Goal: Transaction & Acquisition: Purchase product/service

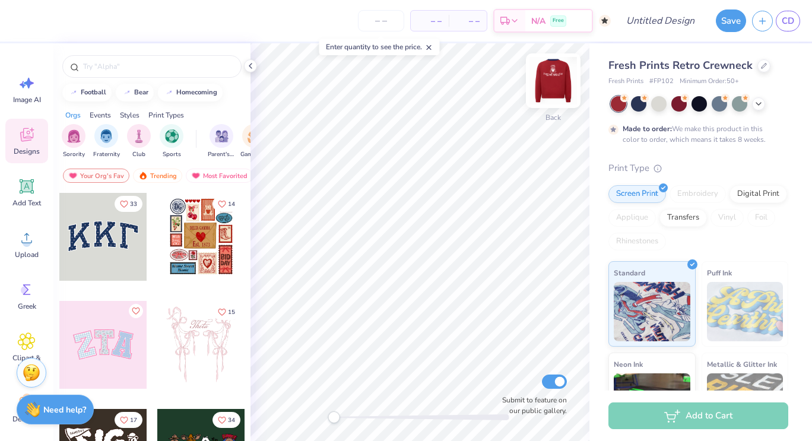
scroll to position [14, 0]
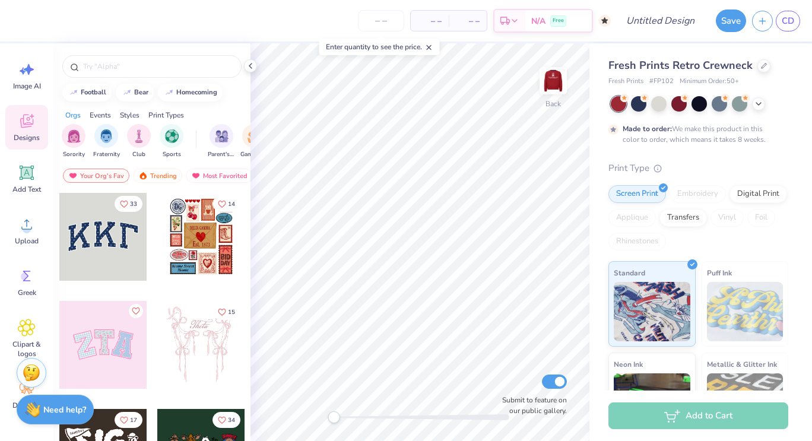
click at [162, 78] on div at bounding box center [151, 63] width 197 height 40
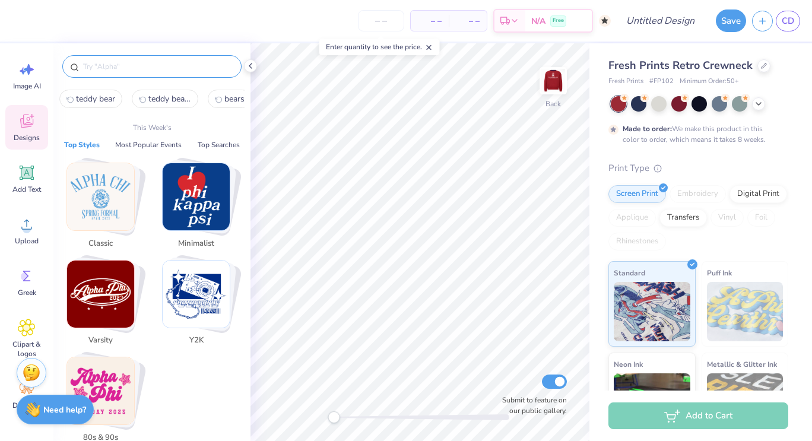
click at [156, 66] on input "text" at bounding box center [158, 67] width 152 height 12
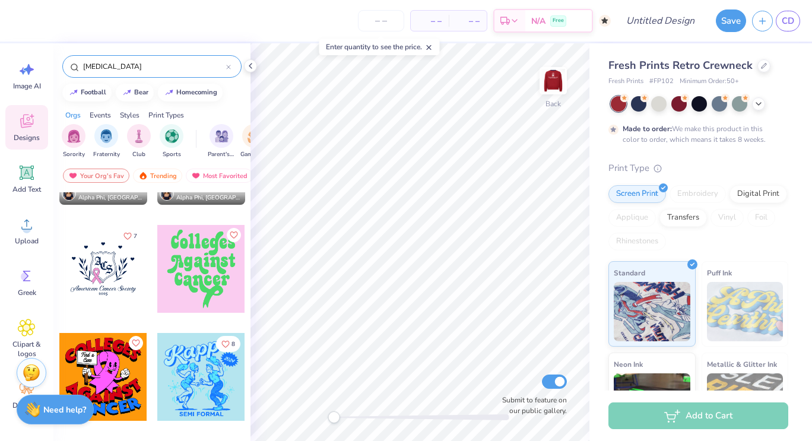
scroll to position [0, 0]
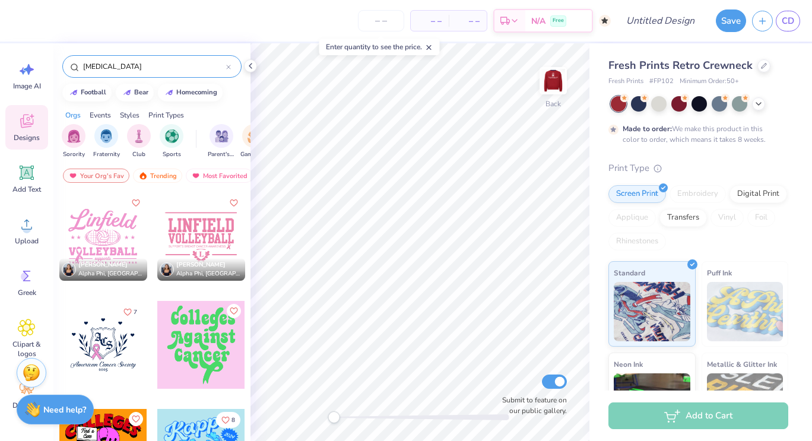
type input "[MEDICAL_DATA]"
click at [105, 349] on div at bounding box center [103, 345] width 88 height 88
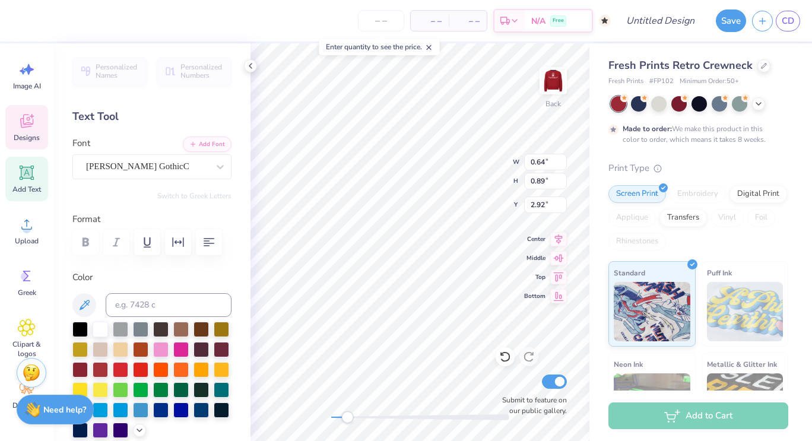
scroll to position [9, 1]
type input "0.67"
type input "0.82"
type input "2.58"
type textarea "HC"
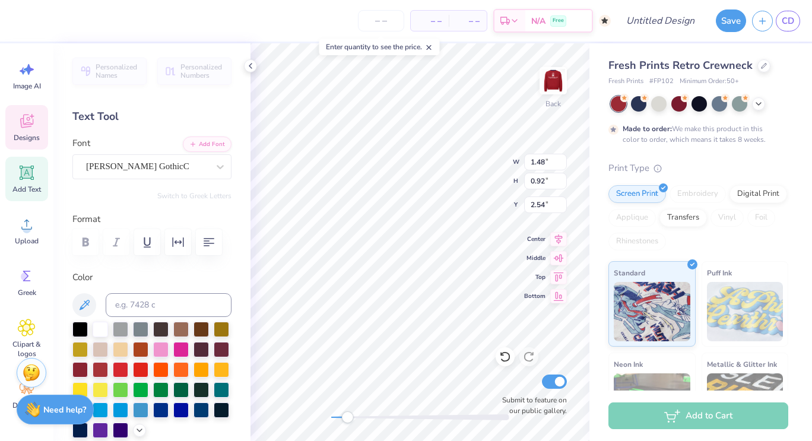
type textarea "HC"
click at [161, 163] on div "[PERSON_NAME] GothicC" at bounding box center [147, 166] width 125 height 18
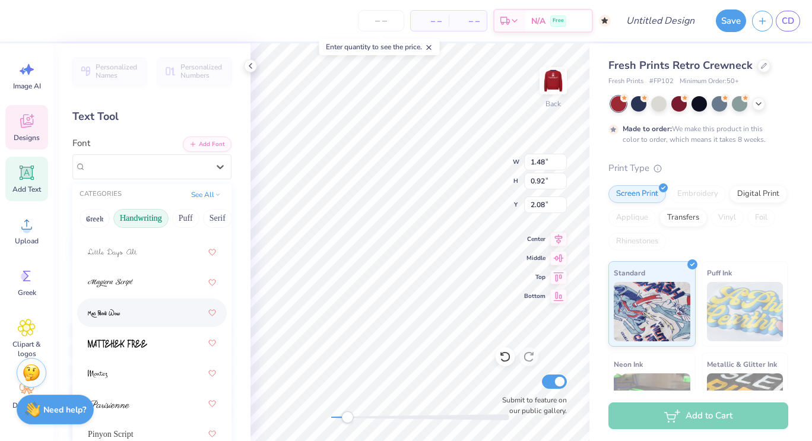
scroll to position [519, 0]
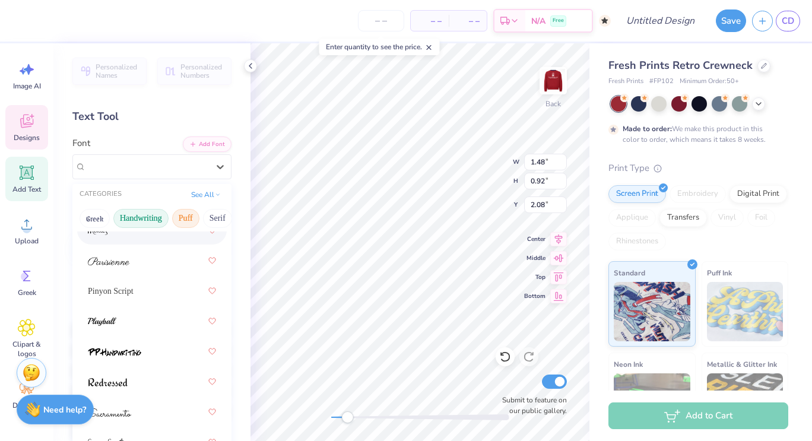
click at [183, 217] on button "Puff" at bounding box center [185, 218] width 27 height 19
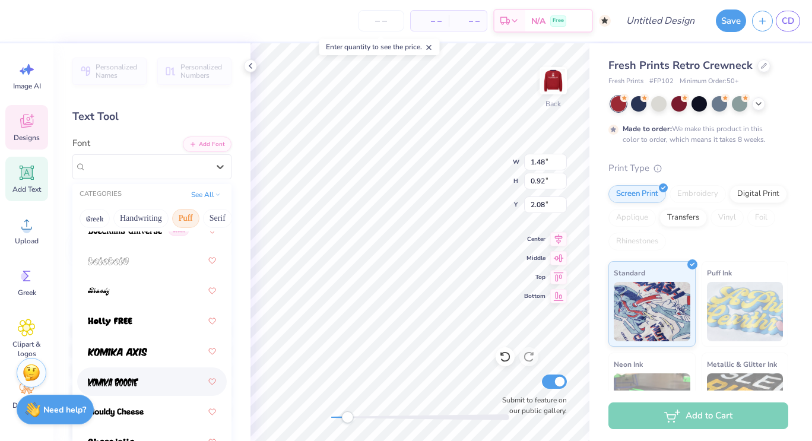
scroll to position [0, 0]
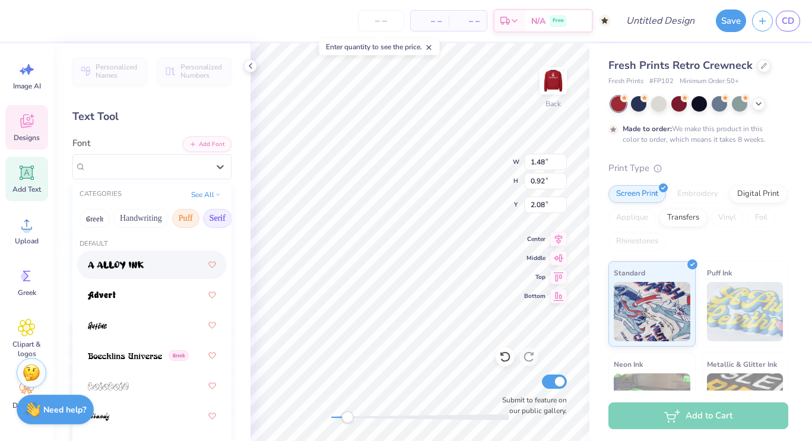
click at [217, 217] on button "Serif" at bounding box center [217, 218] width 29 height 19
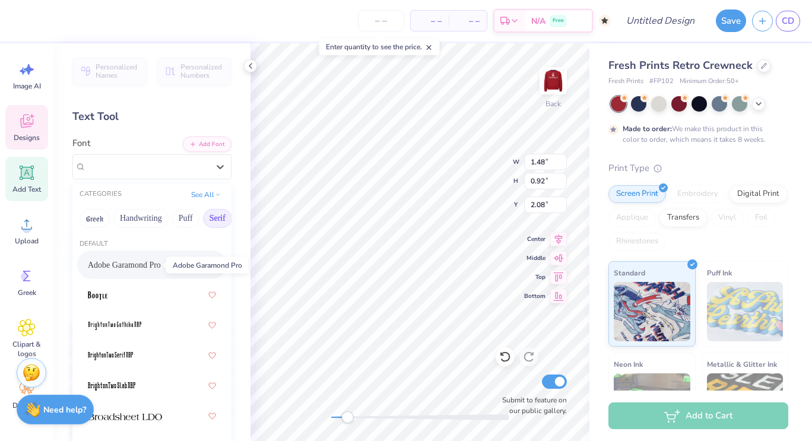
click at [135, 270] on span "Adobe Garamond Pro" at bounding box center [124, 265] width 73 height 12
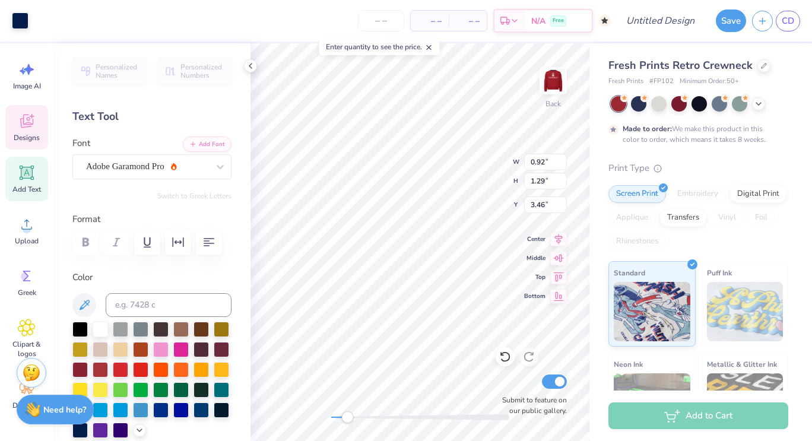
type input "0.51"
type input "0.69"
type input "4.02"
type textarea "A"
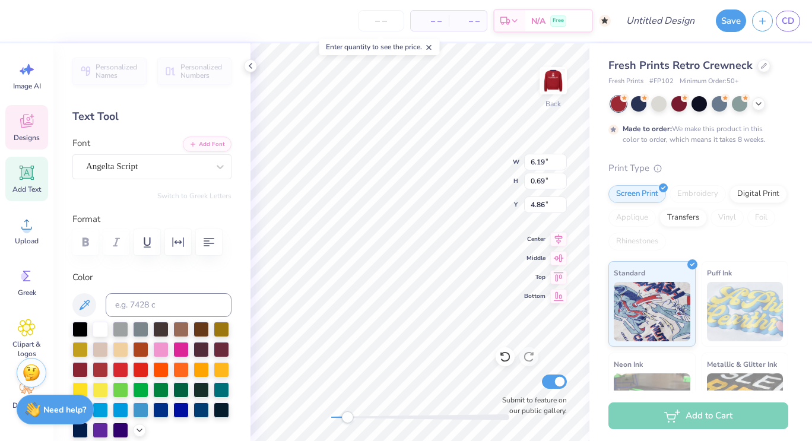
scroll to position [9, 5]
type textarea "Tigers For [MEDICAL_DATA]"
click at [169, 349] on div at bounding box center [160, 348] width 15 height 15
click at [113, 334] on div at bounding box center [120, 328] width 15 height 15
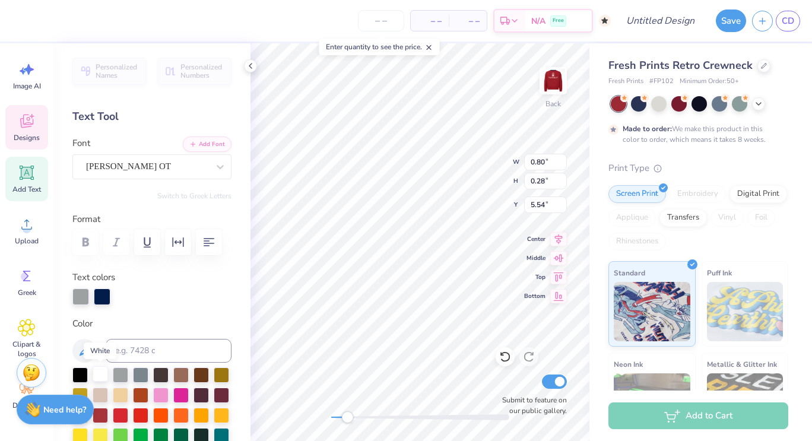
click at [103, 375] on div at bounding box center [100, 373] width 15 height 15
click at [100, 380] on div at bounding box center [100, 373] width 15 height 15
click at [108, 369] on div at bounding box center [100, 373] width 15 height 15
click at [105, 378] on div at bounding box center [100, 373] width 15 height 15
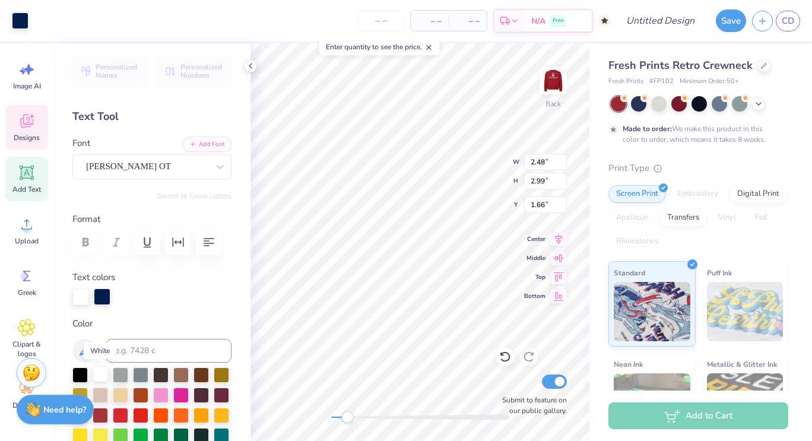
click at [100, 380] on div at bounding box center [100, 373] width 15 height 15
click at [99, 377] on div at bounding box center [100, 373] width 15 height 15
click at [80, 296] on div at bounding box center [80, 295] width 17 height 17
click at [102, 295] on div at bounding box center [102, 295] width 17 height 17
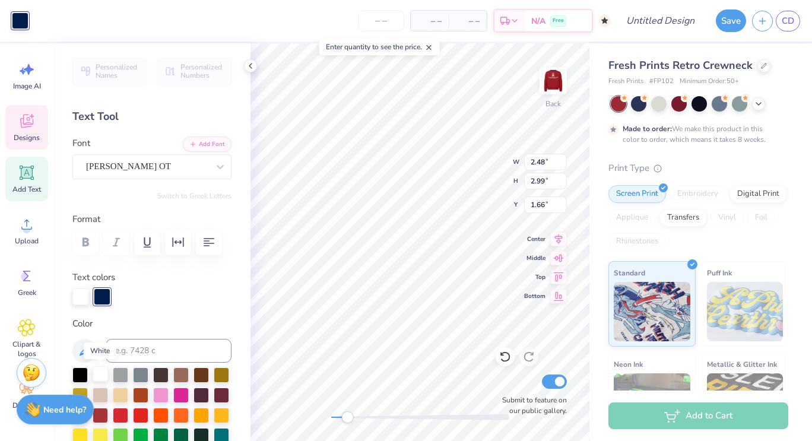
click at [102, 378] on div at bounding box center [100, 373] width 15 height 15
click at [97, 304] on div at bounding box center [102, 295] width 17 height 17
click at [97, 373] on div at bounding box center [100, 373] width 15 height 15
click at [99, 372] on div at bounding box center [100, 373] width 15 height 15
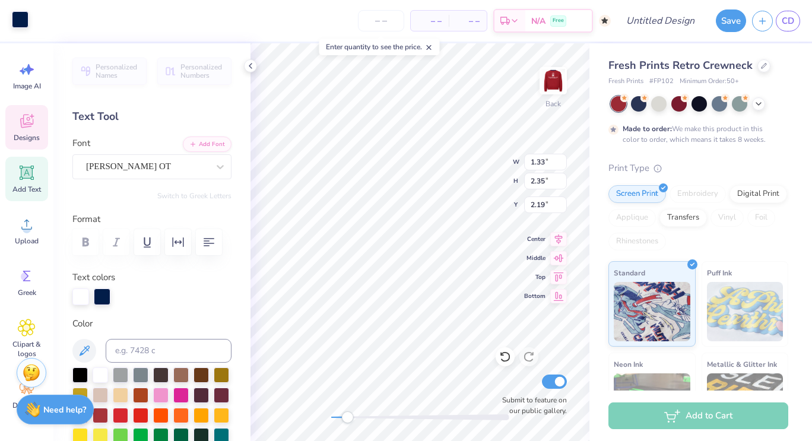
click at [22, 17] on div at bounding box center [20, 19] width 17 height 17
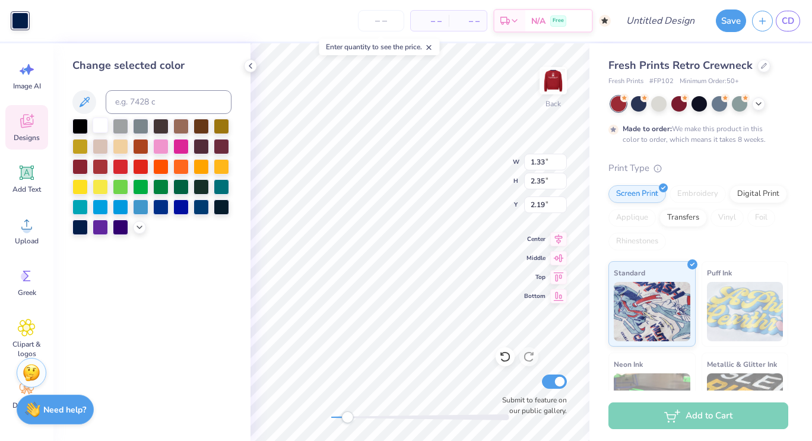
click at [100, 125] on div at bounding box center [100, 125] width 15 height 15
click at [104, 125] on div at bounding box center [100, 125] width 15 height 15
click at [346, 397] on div "Back W 1.33 1.33 " H 2.35 2.35 " Y 2.19 2.19 " Center Middle Top Bottom Submit …" at bounding box center [420, 242] width 339 height 398
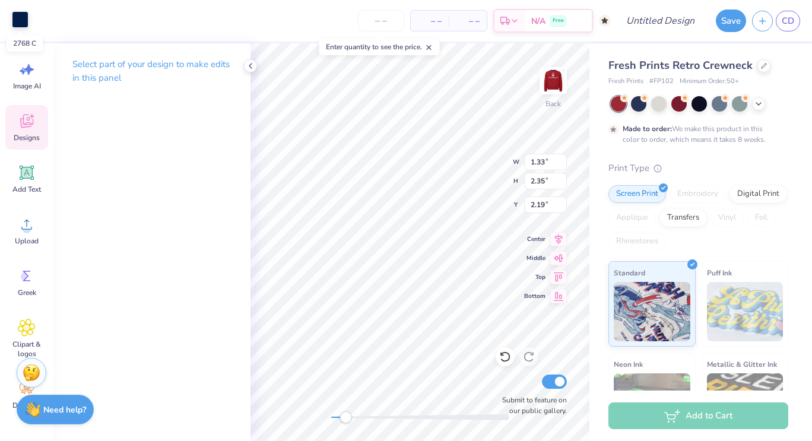
click at [21, 24] on div at bounding box center [20, 19] width 17 height 17
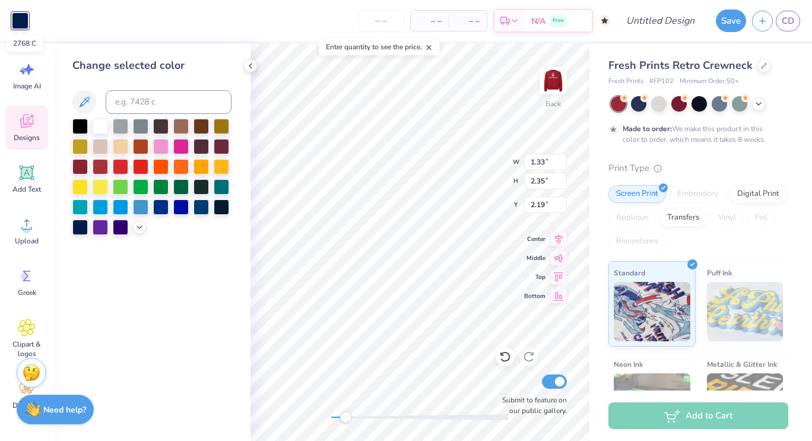
click at [21, 24] on div at bounding box center [20, 20] width 17 height 17
click at [104, 126] on div at bounding box center [100, 125] width 15 height 15
click at [352, 414] on div at bounding box center [420, 417] width 178 height 6
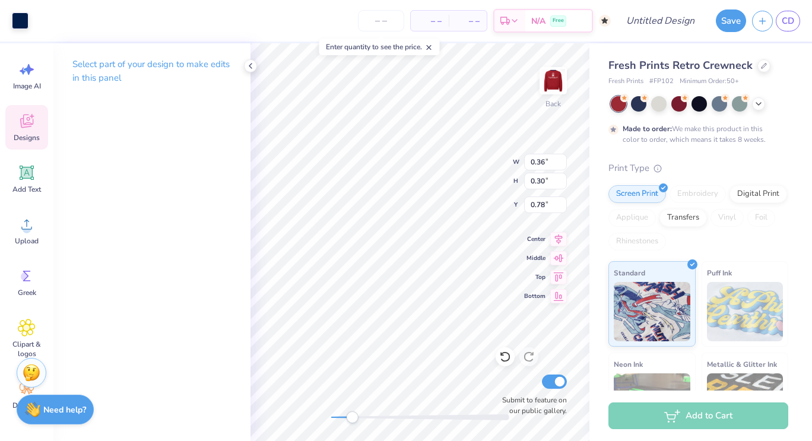
type input "0.36"
type input "0.30"
type input "0.78"
click at [14, 30] on div "Art colors" at bounding box center [14, 21] width 28 height 42
click at [16, 25] on div at bounding box center [20, 19] width 17 height 17
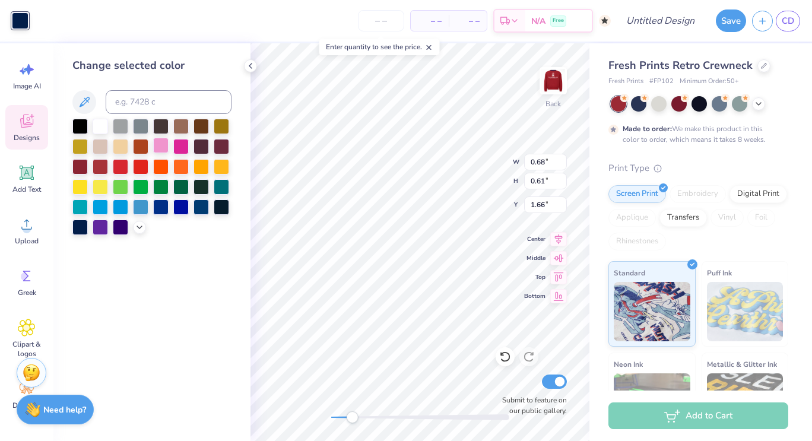
click at [159, 151] on div at bounding box center [160, 145] width 15 height 15
click at [353, 413] on div "Accessibility label" at bounding box center [355, 417] width 12 height 12
click at [84, 106] on icon at bounding box center [84, 102] width 14 height 14
click at [26, 182] on div "Add Text" at bounding box center [26, 179] width 43 height 45
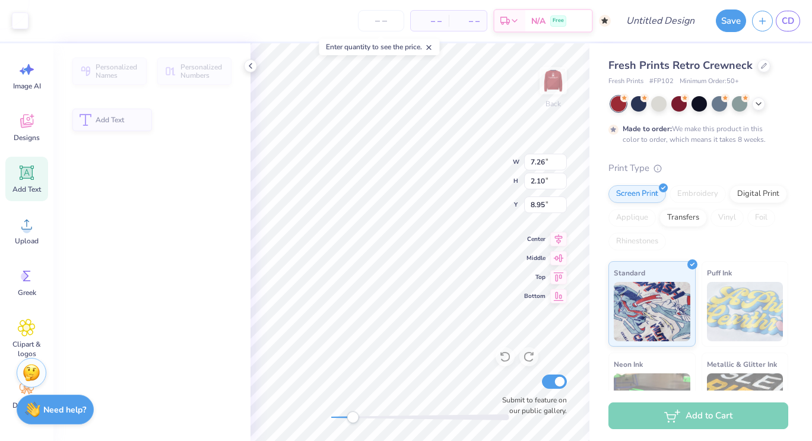
type input "7.26"
type input "2.10"
type input "8.95"
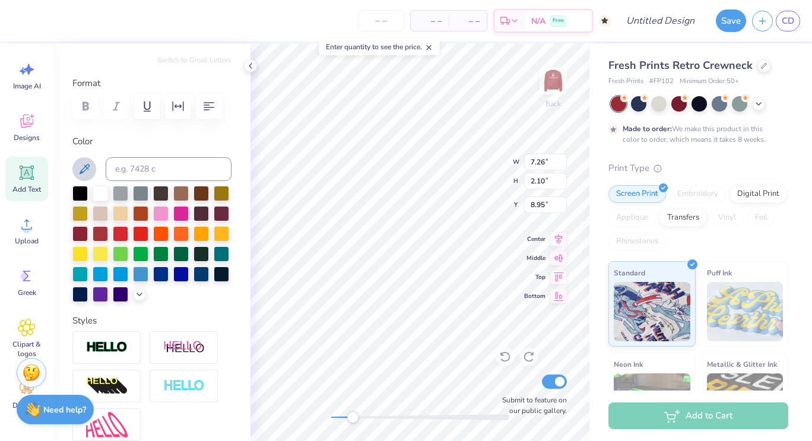
scroll to position [137, 0]
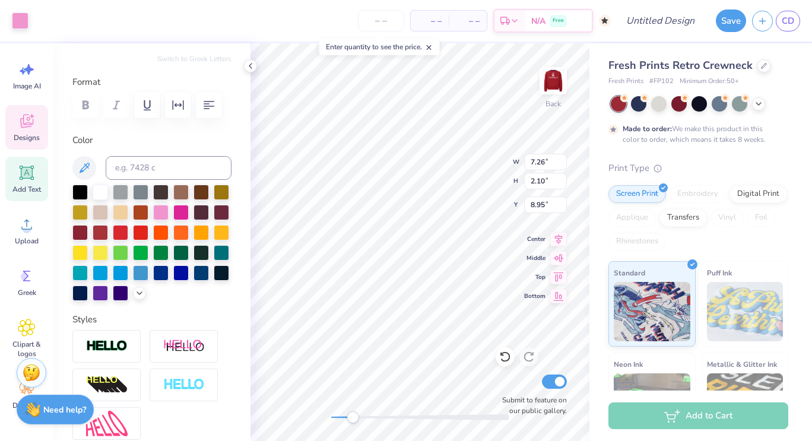
type input "0.68"
type input "0.61"
type input "1.66"
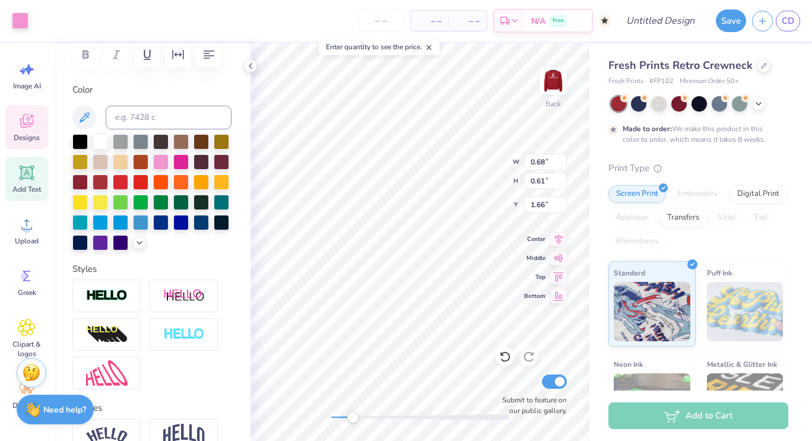
scroll to position [187, 0]
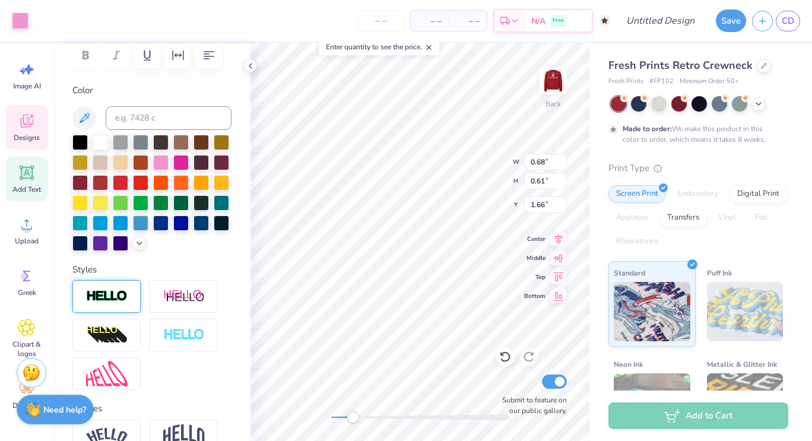
click at [106, 313] on div at bounding box center [106, 296] width 68 height 33
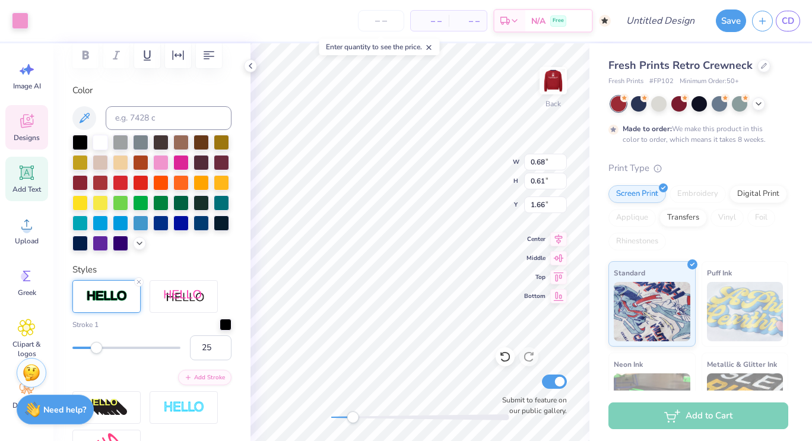
type input "26"
drag, startPoint x: 72, startPoint y: 370, endPoint x: 97, endPoint y: 379, distance: 27.0
click at [97, 360] on div "26" at bounding box center [151, 347] width 159 height 25
type input "1"
drag, startPoint x: 103, startPoint y: 366, endPoint x: 45, endPoint y: 356, distance: 59.7
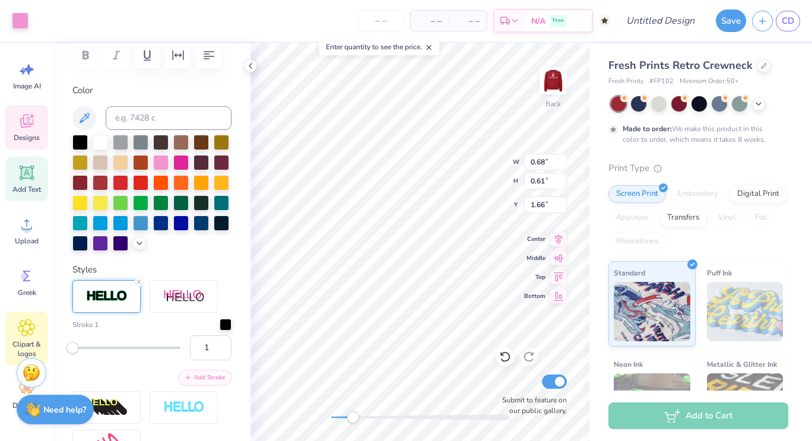
click at [45, 356] on div "Art colors – – Per Item – – Total Est. Delivery N/A Free Design Title Save CD I…" at bounding box center [406, 220] width 812 height 441
type input "7.30"
type input "2.14"
type input "8.93"
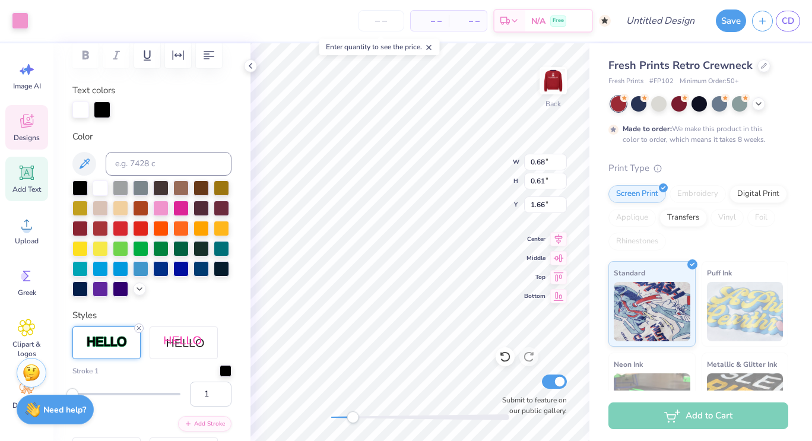
click at [138, 332] on icon at bounding box center [138, 328] width 7 height 7
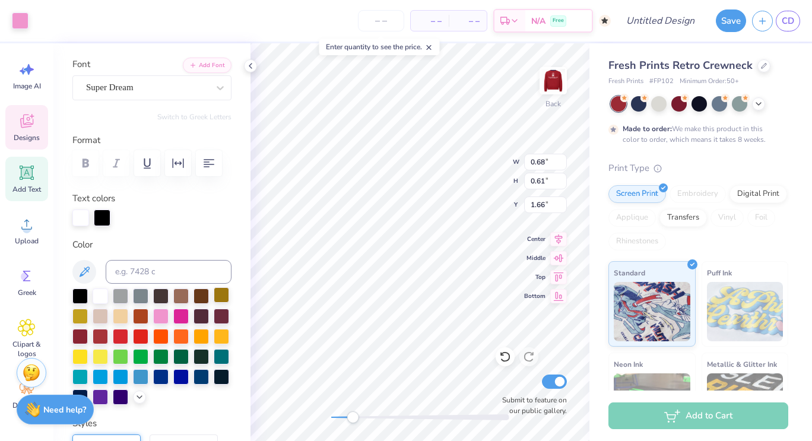
scroll to position [65, 0]
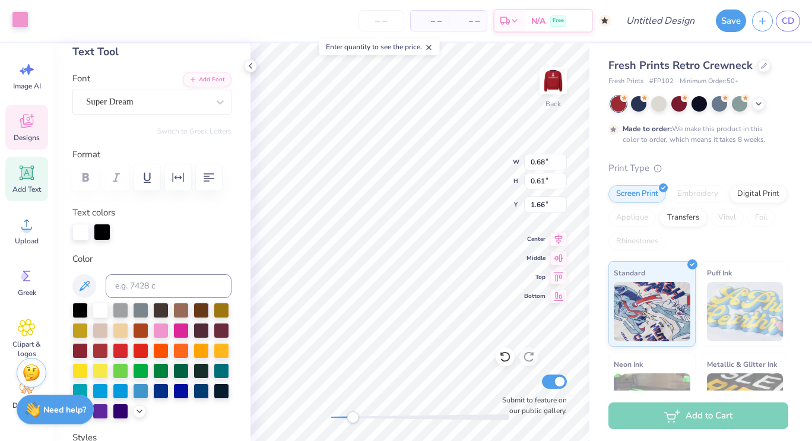
click at [18, 25] on div at bounding box center [20, 19] width 17 height 17
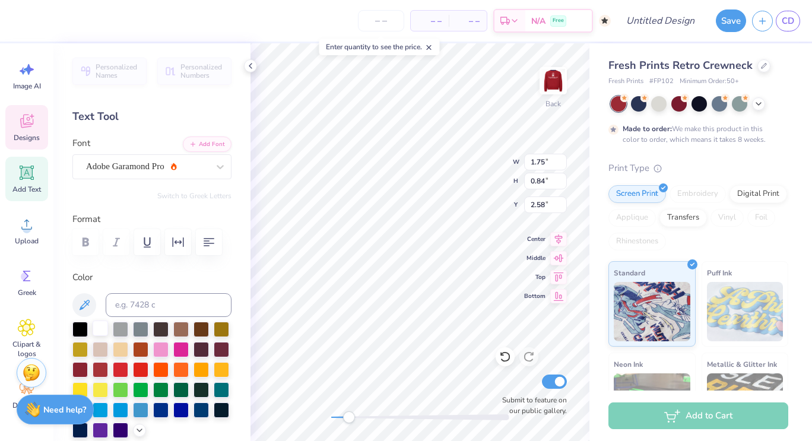
click at [101, 332] on div at bounding box center [100, 328] width 15 height 15
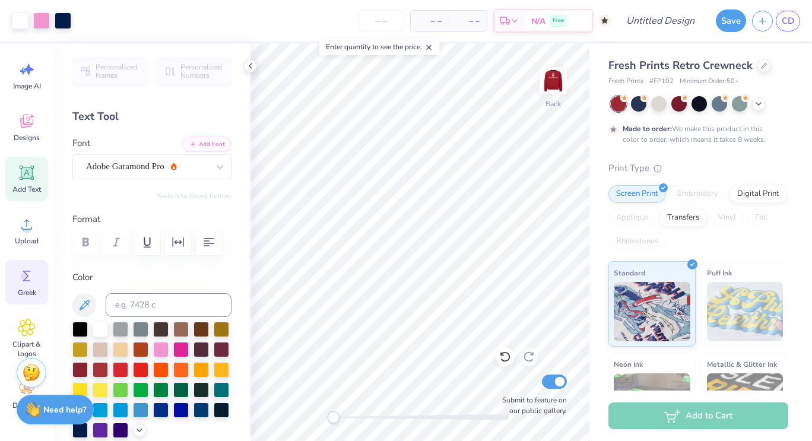
click at [28, 280] on icon at bounding box center [27, 276] width 18 height 18
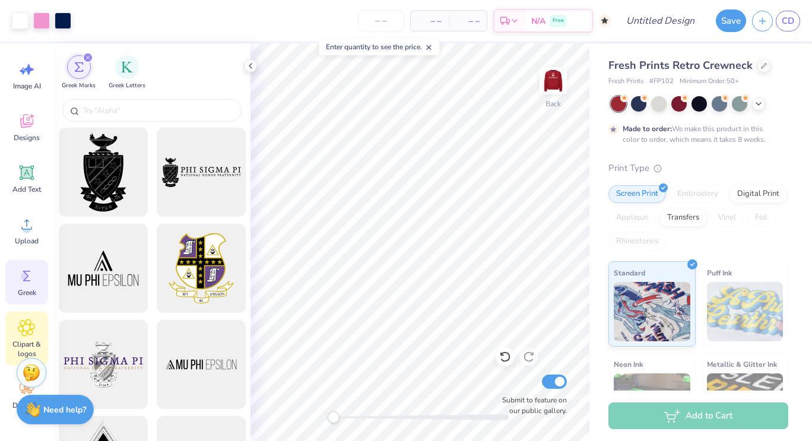
click at [27, 341] on span "Clipart & logos" at bounding box center [26, 349] width 39 height 19
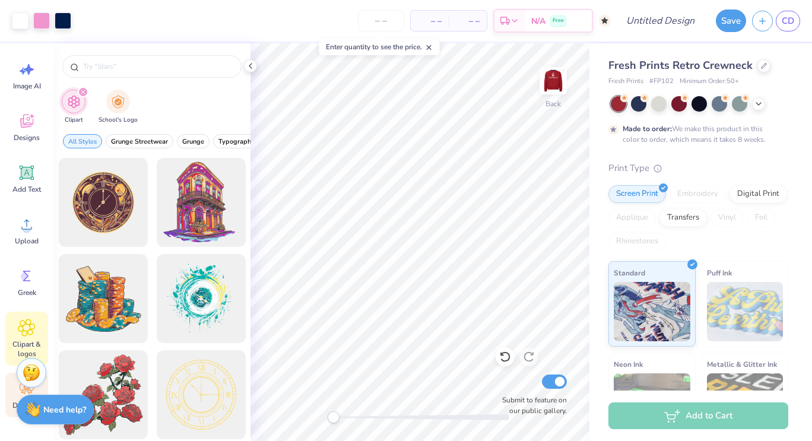
click at [12, 393] on div "Decorate" at bounding box center [26, 395] width 43 height 45
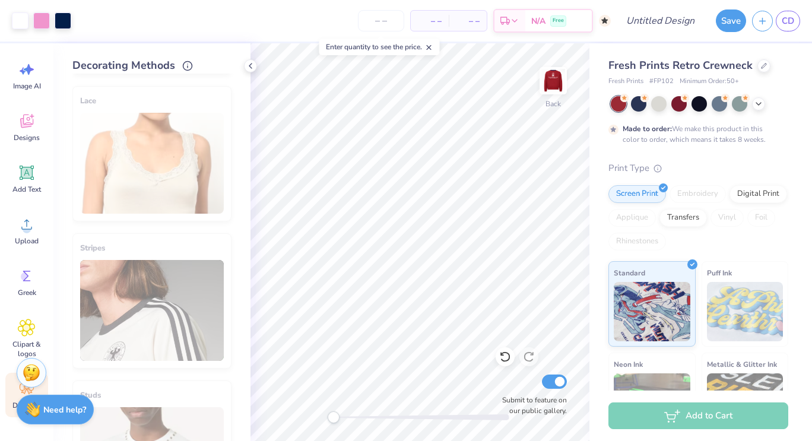
scroll to position [0, 0]
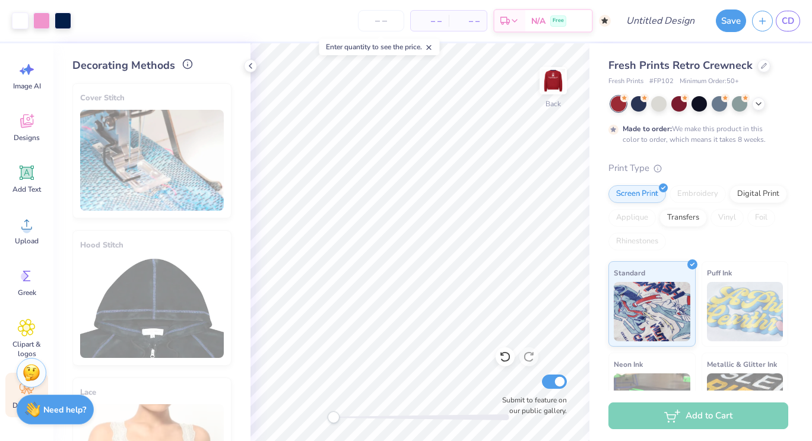
click at [183, 64] on circle at bounding box center [187, 63] width 9 height 9
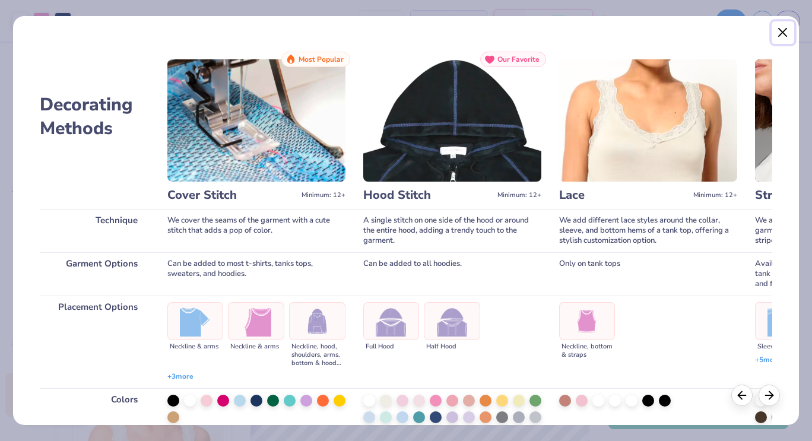
click at [780, 36] on button "Close" at bounding box center [783, 32] width 23 height 23
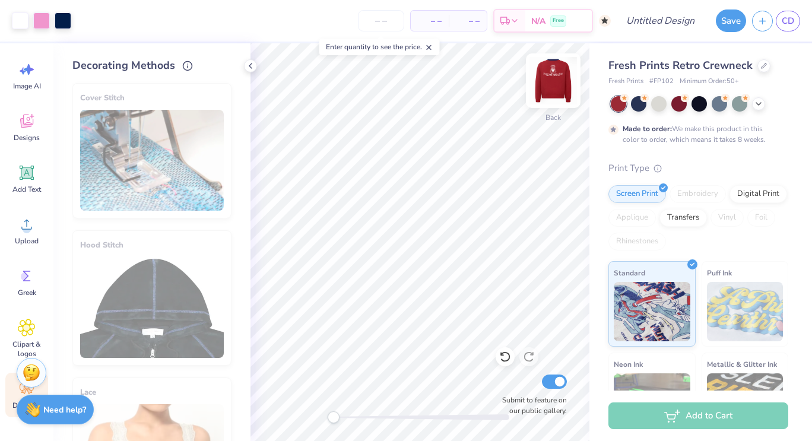
click at [560, 94] on img at bounding box center [553, 80] width 47 height 47
click at [553, 83] on img at bounding box center [553, 80] width 47 height 47
click at [394, 418] on div at bounding box center [420, 417] width 178 height 6
click at [360, 414] on div at bounding box center [420, 417] width 178 height 12
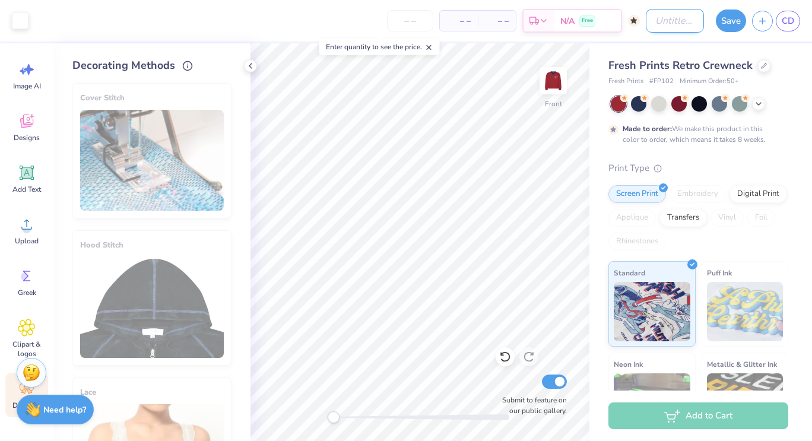
click at [646, 25] on input "Design Title" at bounding box center [675, 21] width 58 height 24
click at [658, 21] on input "Design Title" at bounding box center [675, 21] width 58 height 24
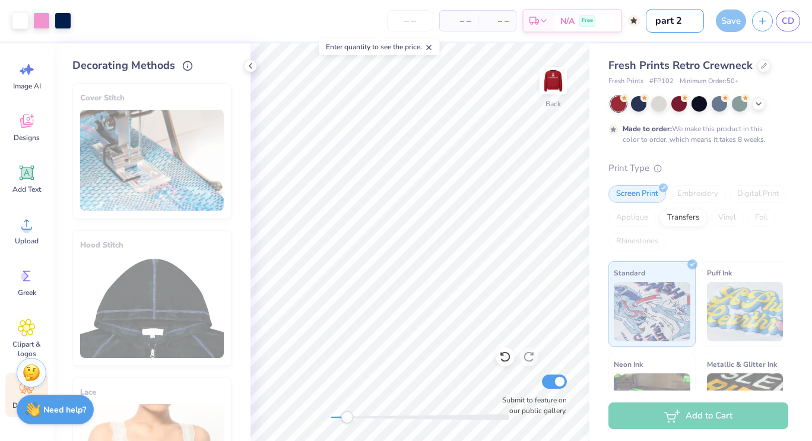
type input "part 2"
click at [702, 37] on div "Design Title part 2" at bounding box center [675, 21] width 58 height 42
click at [726, 25] on div "Save" at bounding box center [731, 20] width 30 height 23
click at [737, 22] on div "Save" at bounding box center [731, 20] width 30 height 23
click at [555, 91] on img at bounding box center [553, 80] width 47 height 47
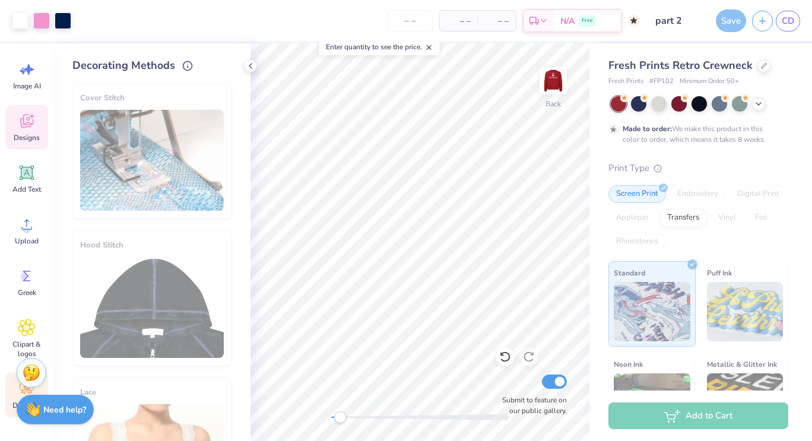
click at [430, 46] on icon at bounding box center [429, 47] width 8 height 8
click at [249, 67] on icon at bounding box center [250, 65] width 9 height 9
click at [27, 132] on div "Designs" at bounding box center [26, 127] width 43 height 45
click at [22, 134] on span "Designs" at bounding box center [27, 137] width 26 height 9
click at [24, 134] on span "Designs" at bounding box center [27, 137] width 26 height 9
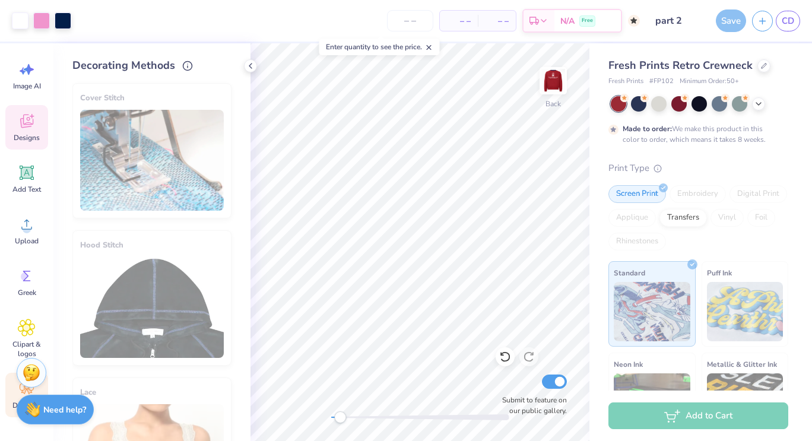
click at [28, 134] on span "Designs" at bounding box center [27, 137] width 26 height 9
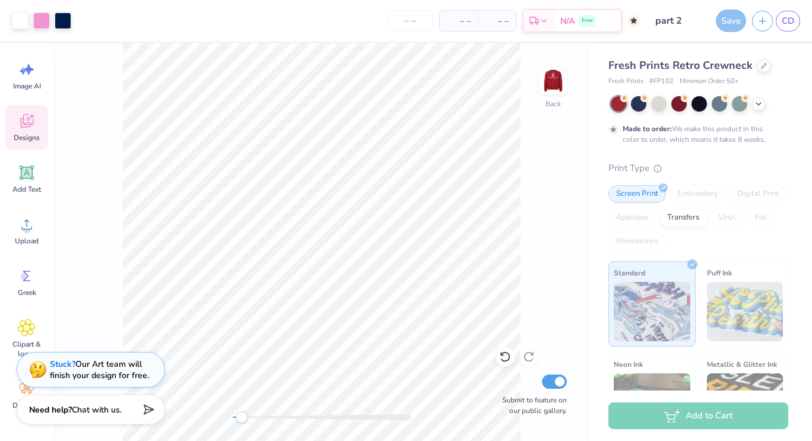
click at [734, 23] on div "Save" at bounding box center [731, 20] width 30 height 23
click at [676, 419] on div "Add to Cart" at bounding box center [699, 416] width 180 height 27
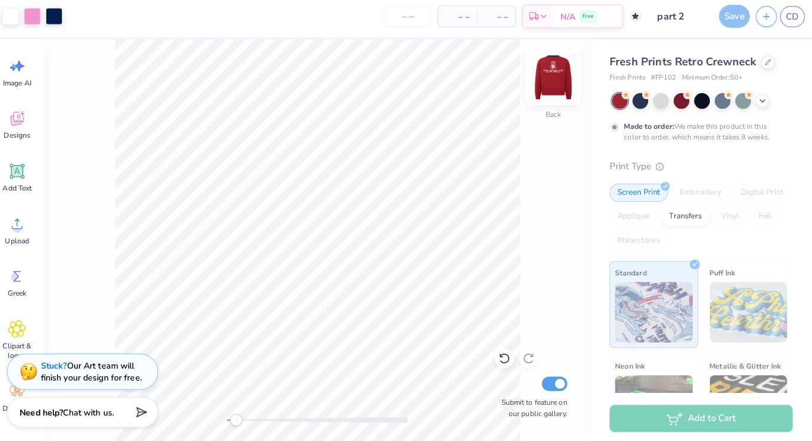
click at [562, 89] on img at bounding box center [553, 80] width 47 height 47
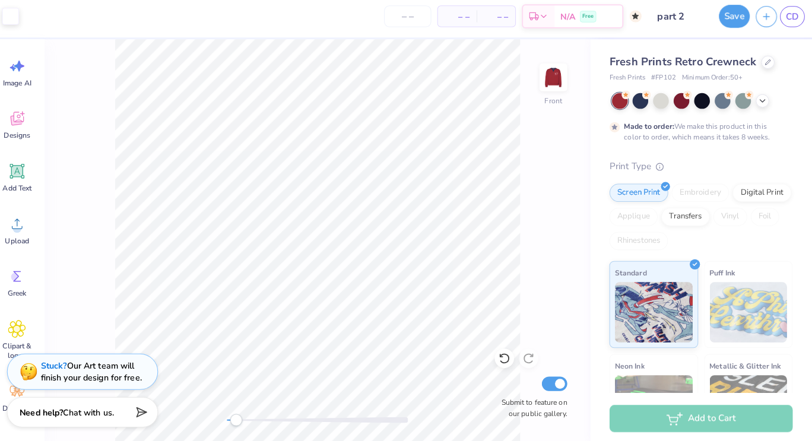
click at [550, 90] on img at bounding box center [553, 81] width 24 height 24
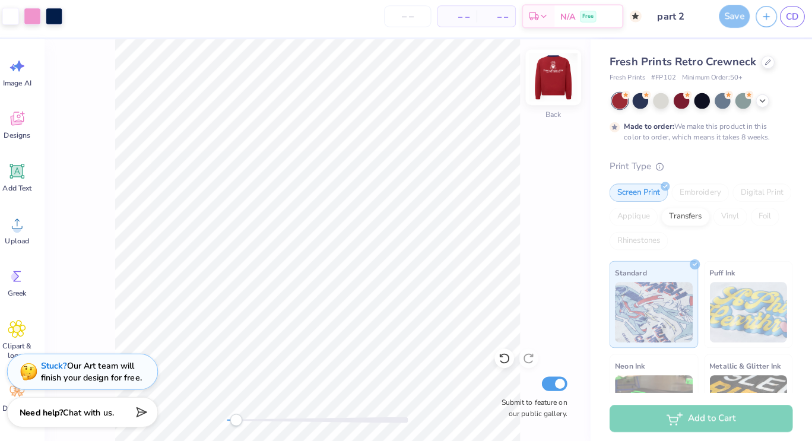
click at [563, 85] on img at bounding box center [553, 80] width 47 height 47
click at [556, 116] on div "Back Submit to feature on our public gallery." at bounding box center [321, 242] width 536 height 398
click at [550, 96] on img at bounding box center [553, 80] width 47 height 47
click at [666, 24] on input "part 2" at bounding box center [675, 21] width 58 height 24
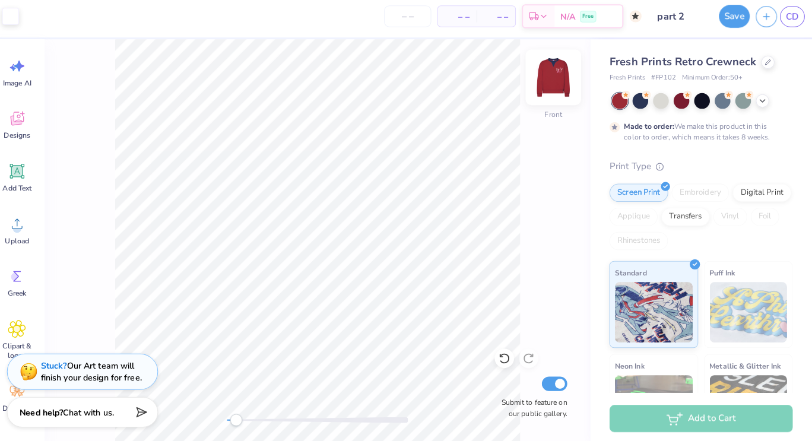
click at [555, 94] on div "Front" at bounding box center [553, 88] width 27 height 42
click at [725, 21] on button "Save" at bounding box center [731, 20] width 30 height 23
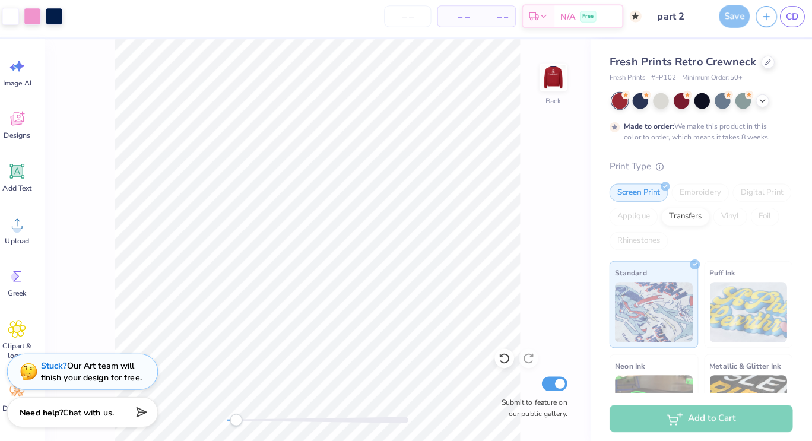
click at [556, 93] on div at bounding box center [553, 80] width 27 height 27
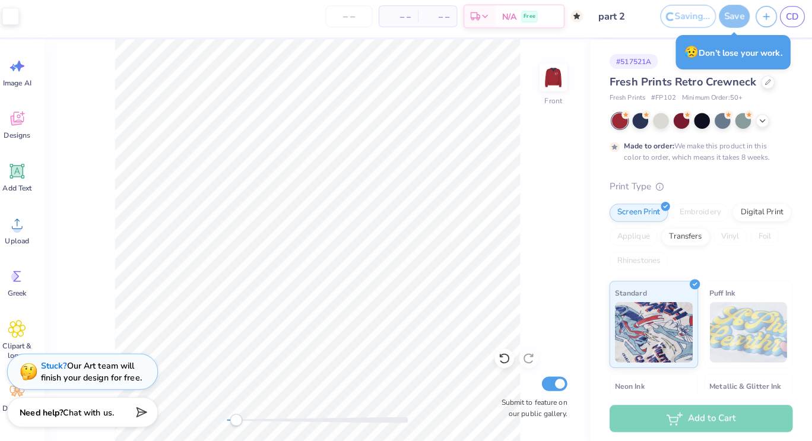
click at [734, 27] on div "Saving... Save" at bounding box center [702, 20] width 88 height 23
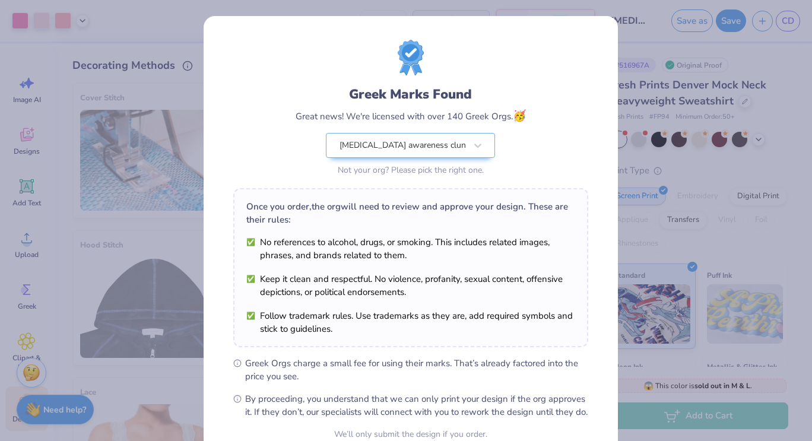
scroll to position [164, 0]
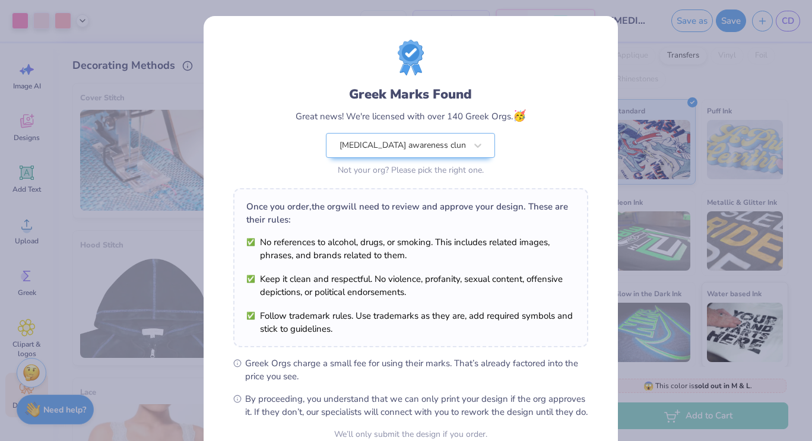
click at [675, 71] on div "Greek Marks Found Great news! We're licensed with over 140 Greek Orgs. 🥳 cancer…" at bounding box center [406, 220] width 812 height 441
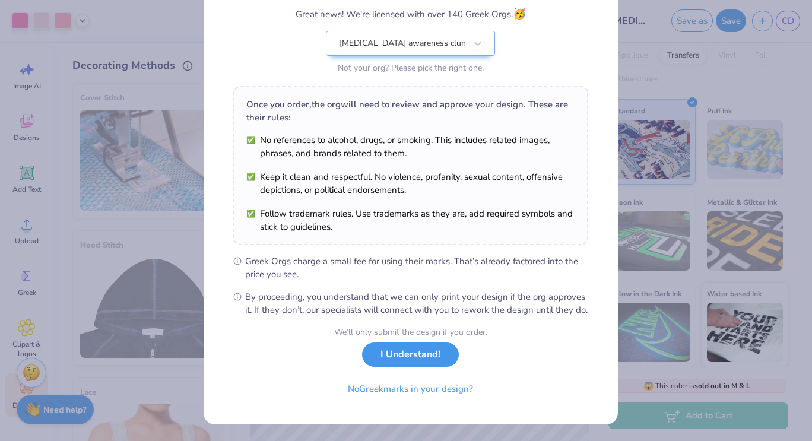
click at [399, 361] on button "I Understand!" at bounding box center [410, 355] width 97 height 24
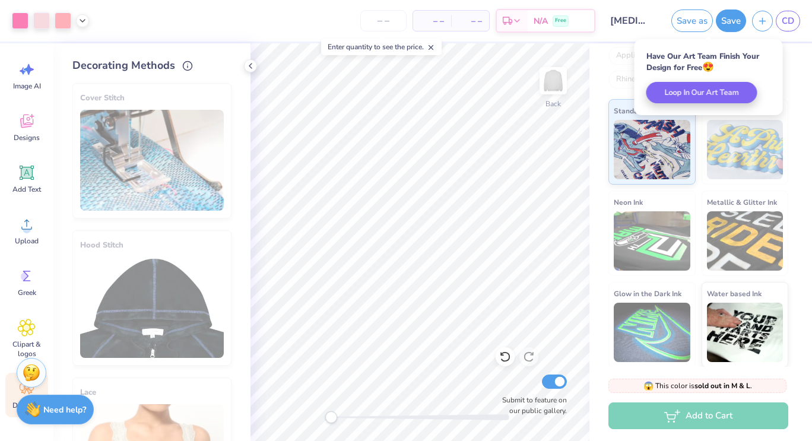
scroll to position [0, 0]
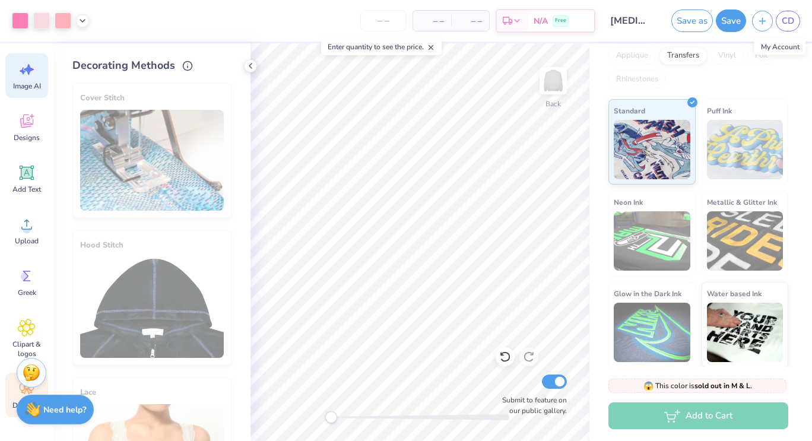
click at [733, 26] on button "Save" at bounding box center [731, 20] width 30 height 23
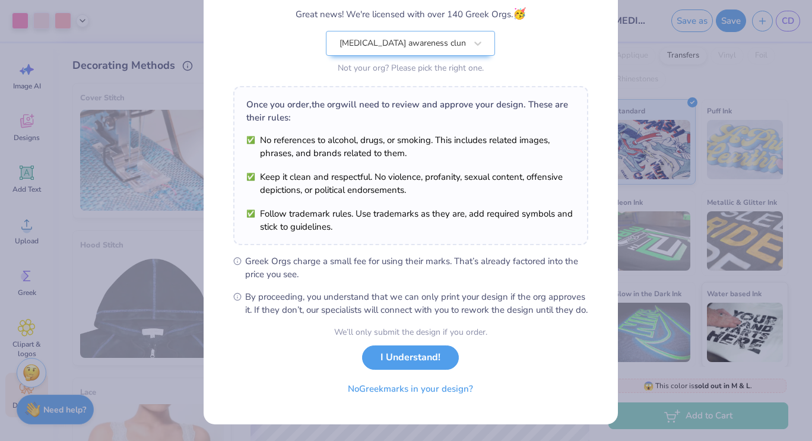
scroll to position [114, 0]
click at [421, 369] on div "We’ll only submit the design if you order. I Understand! No Greek marks in your…" at bounding box center [410, 363] width 153 height 75
click at [408, 354] on button "I Understand!" at bounding box center [410, 355] width 97 height 24
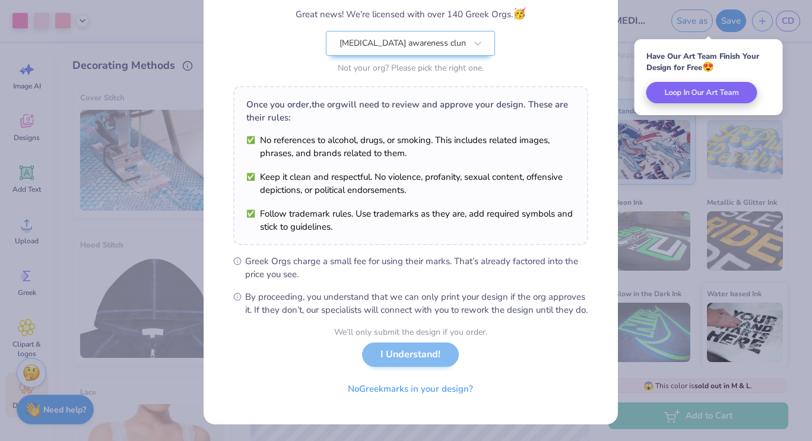
scroll to position [0, 0]
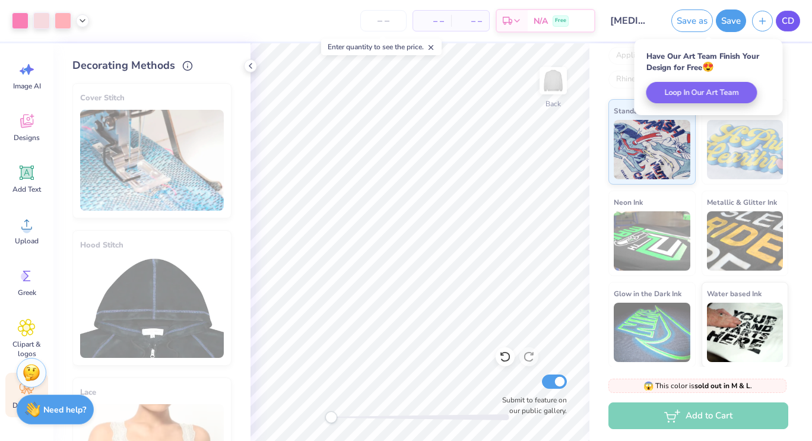
click at [788, 15] on span "CD" at bounding box center [788, 21] width 12 height 14
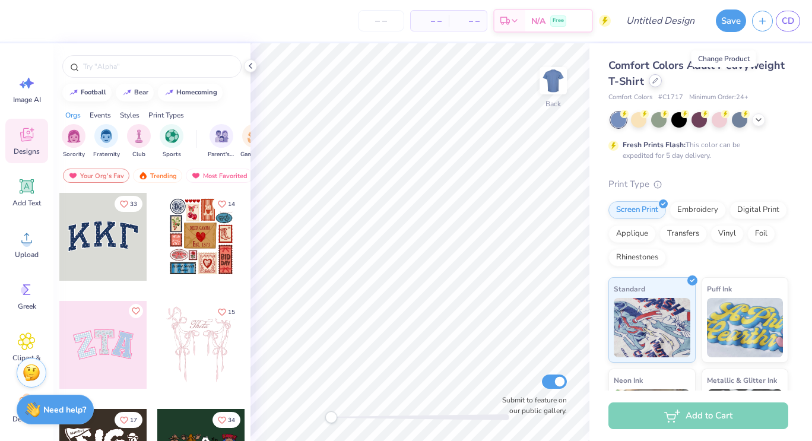
click at [658, 82] on icon at bounding box center [656, 81] width 6 height 6
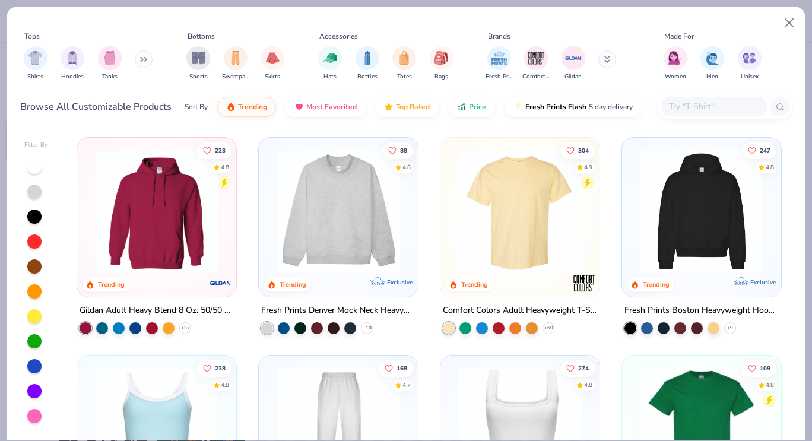
click at [714, 223] on img at bounding box center [701, 211] width 135 height 123
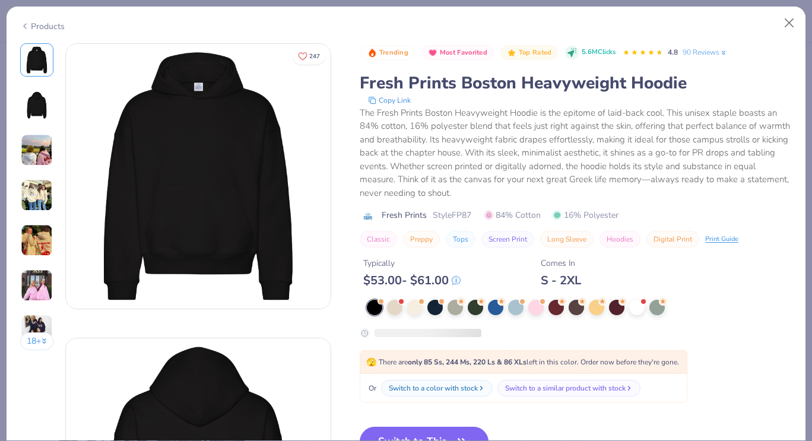
drag, startPoint x: 455, startPoint y: 331, endPoint x: 502, endPoint y: 328, distance: 46.4
click at [502, 328] on div at bounding box center [576, 332] width 432 height 11
click at [453, 332] on div at bounding box center [428, 333] width 107 height 8
click at [539, 308] on div at bounding box center [535, 306] width 15 height 15
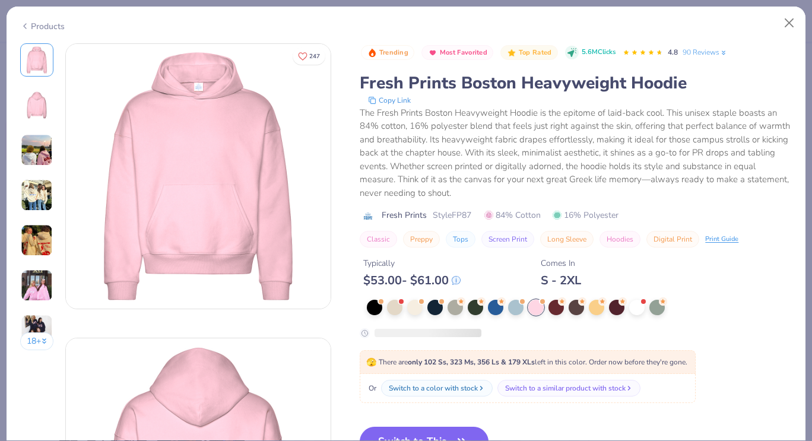
click at [39, 293] on img at bounding box center [37, 286] width 32 height 32
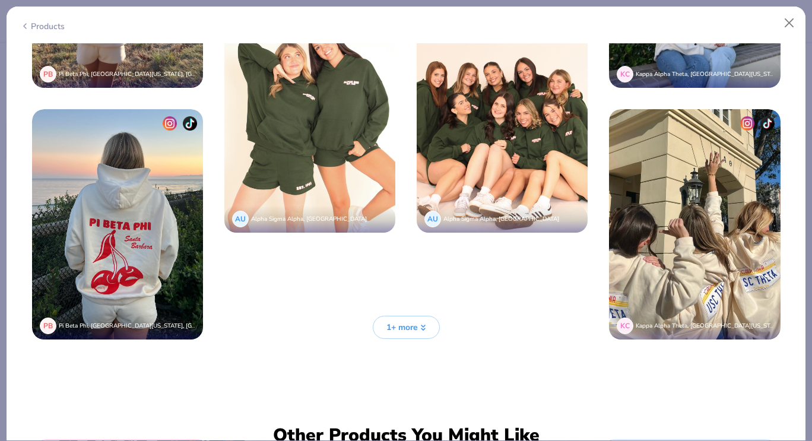
scroll to position [2921, 0]
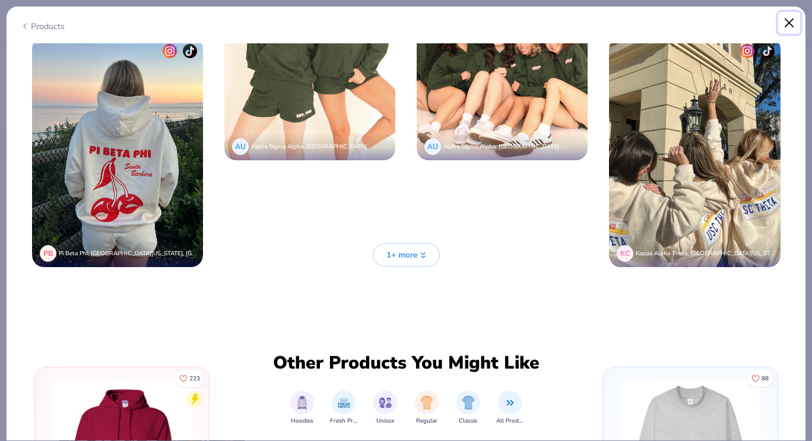
click at [790, 24] on button "Close" at bounding box center [789, 23] width 23 height 23
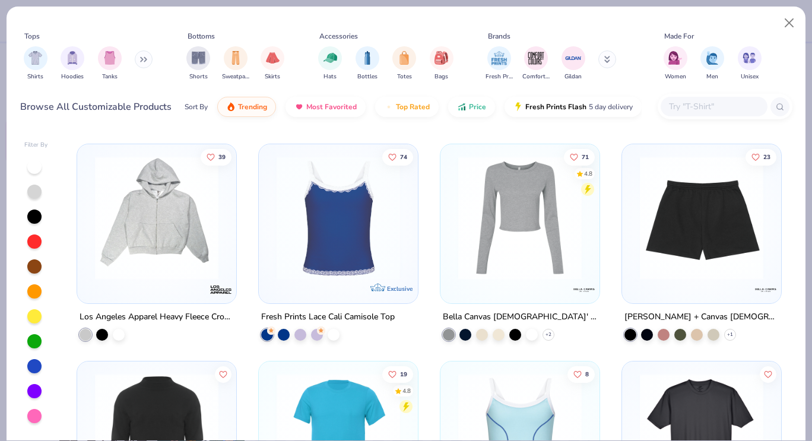
scroll to position [4785, 0]
click at [792, 27] on button "Close" at bounding box center [789, 23] width 23 height 23
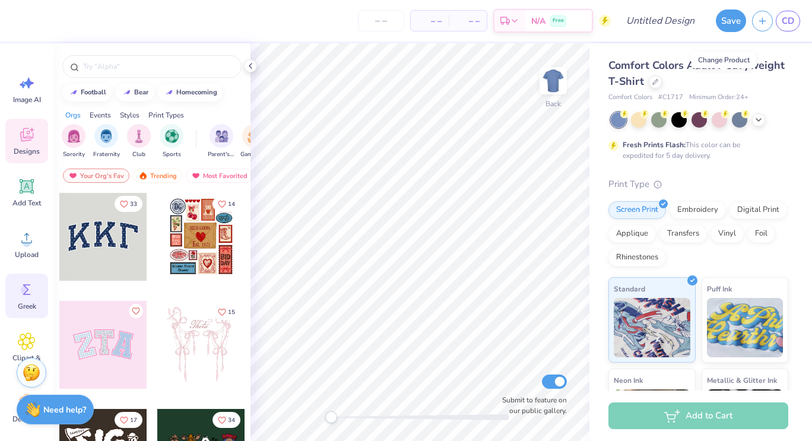
scroll to position [14, 0]
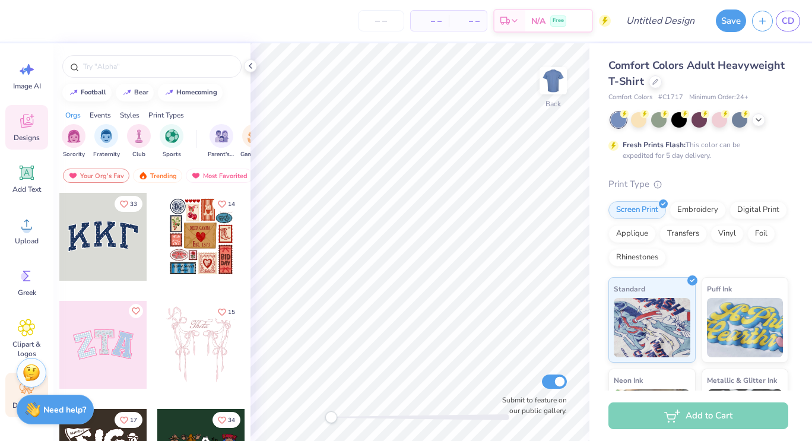
click at [13, 403] on span "Decorate" at bounding box center [26, 405] width 28 height 9
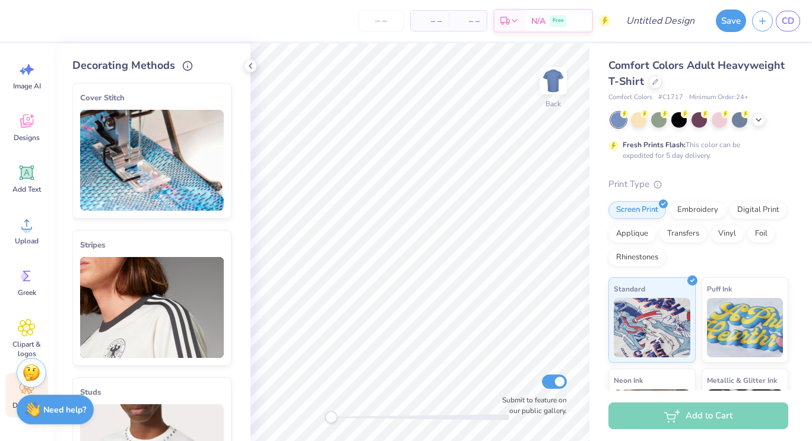
click at [146, 172] on img at bounding box center [152, 160] width 144 height 101
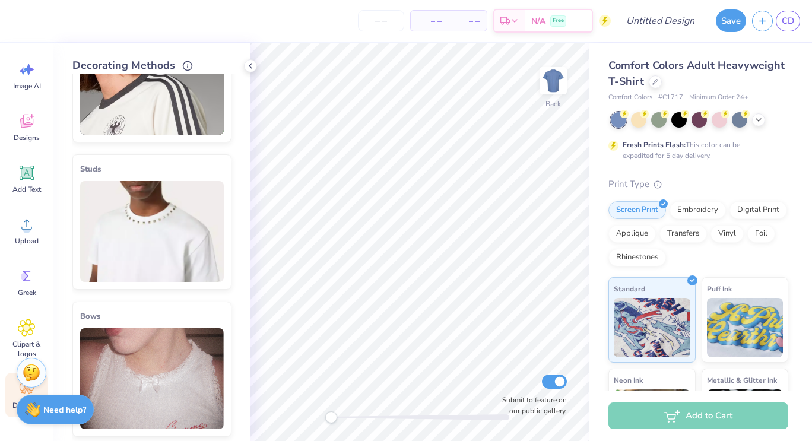
scroll to position [0, 0]
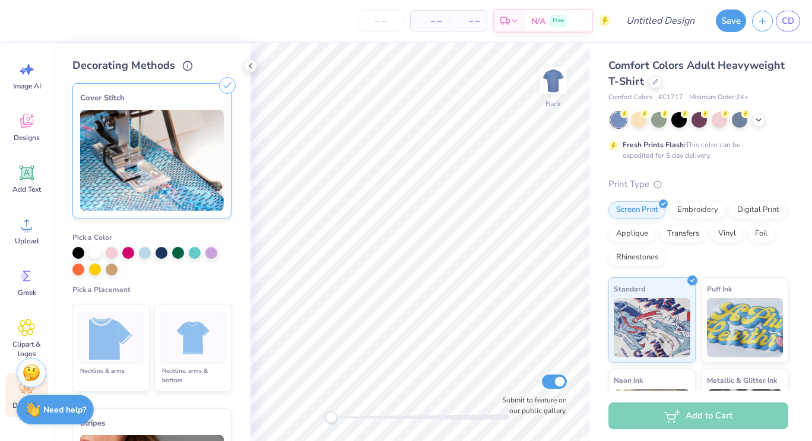
click at [222, 89] on icon at bounding box center [227, 85] width 17 height 17
click at [225, 86] on line at bounding box center [227, 85] width 5 height 5
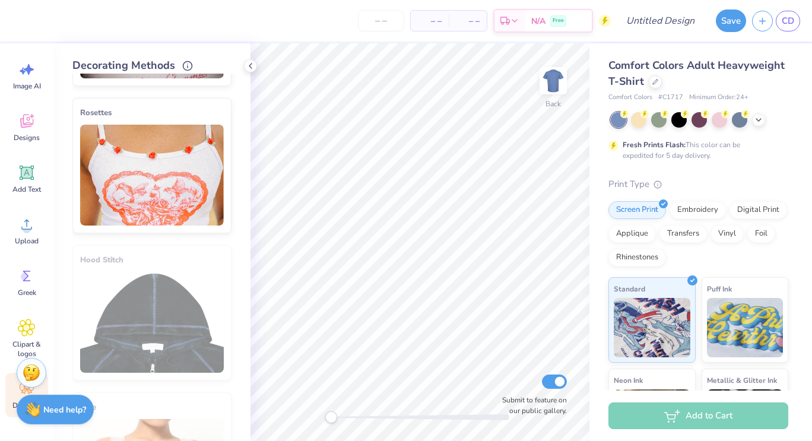
scroll to position [851, 0]
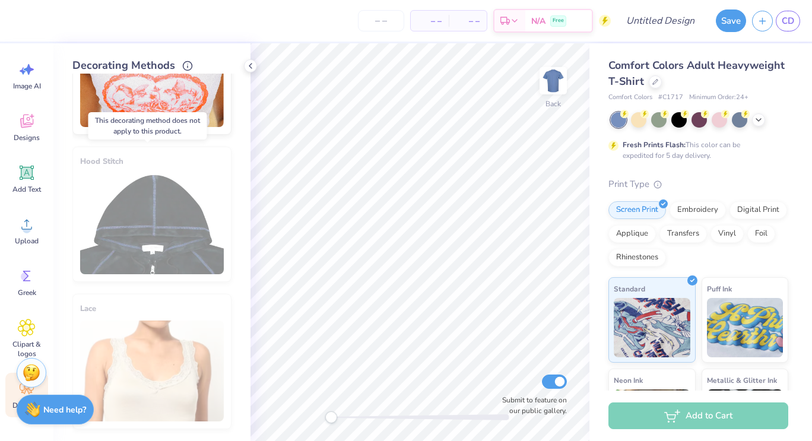
click at [178, 272] on div "Hood Stitch" at bounding box center [151, 214] width 159 height 135
click at [106, 159] on div "Hood Stitch" at bounding box center [151, 214] width 159 height 135
click at [758, 119] on icon at bounding box center [758, 118] width 9 height 9
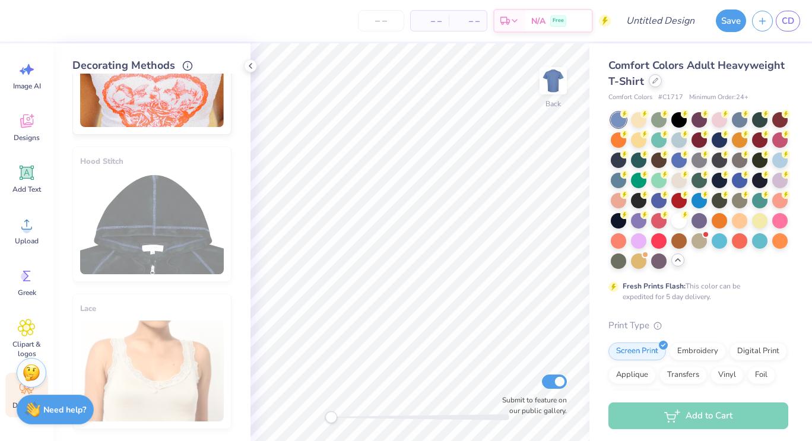
click at [662, 83] on div at bounding box center [655, 80] width 13 height 13
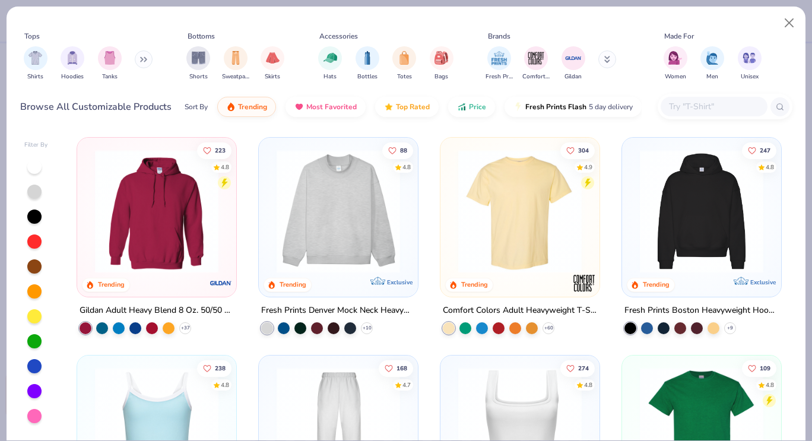
click at [694, 258] on img at bounding box center [701, 211] width 135 height 123
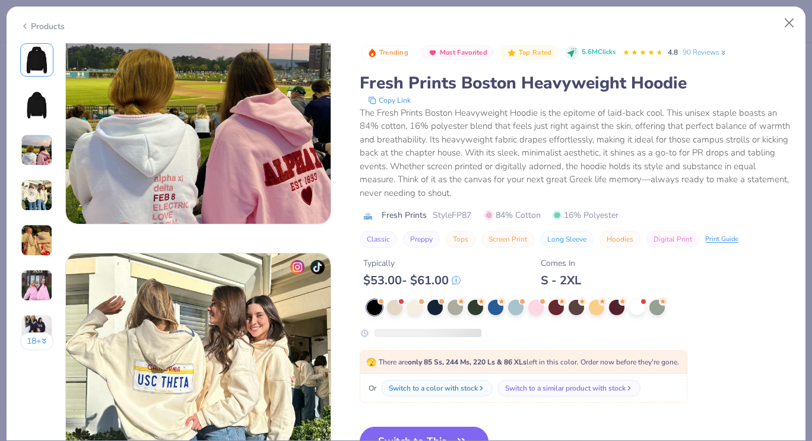
scroll to position [791, 0]
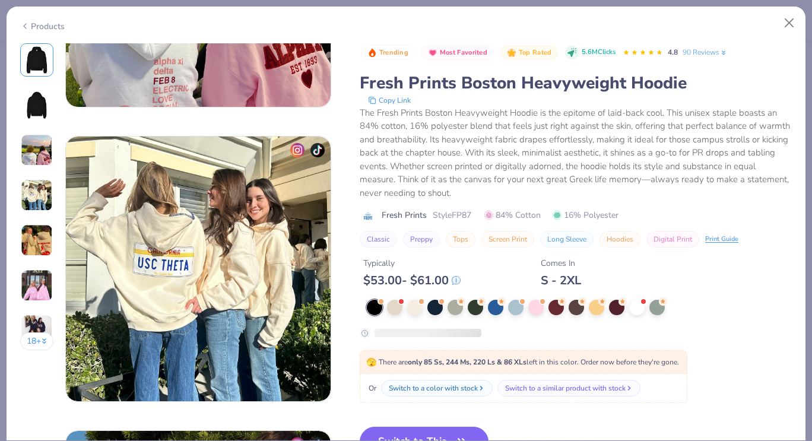
click at [459, 426] on div "Trending Most Favorited Top Rated 5.6M Clicks 4.8 90 Reviews Fresh Prints Bosto…" at bounding box center [576, 315] width 432 height 544
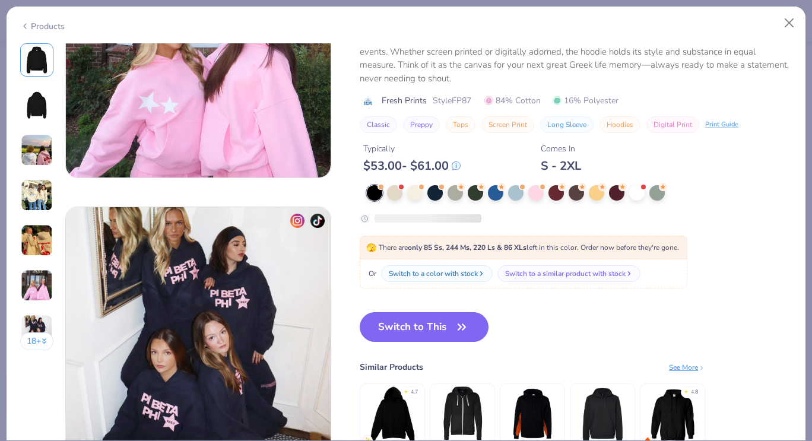
scroll to position [1665, 0]
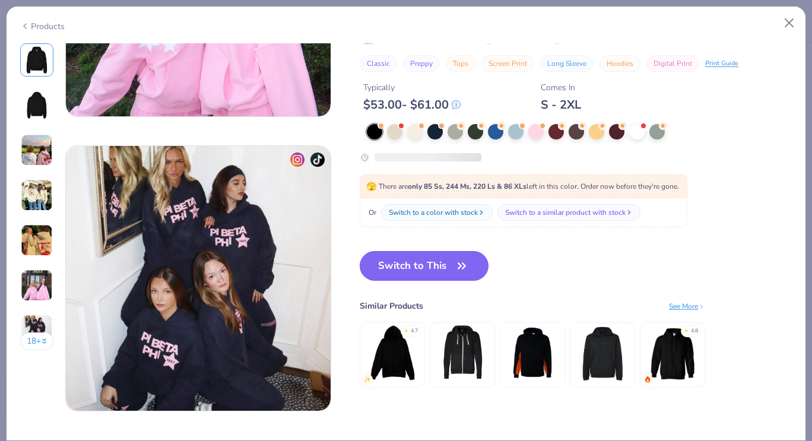
click at [453, 263] on button "Switch to This" at bounding box center [424, 266] width 129 height 30
click at [463, 265] on icon "button" at bounding box center [462, 266] width 17 height 17
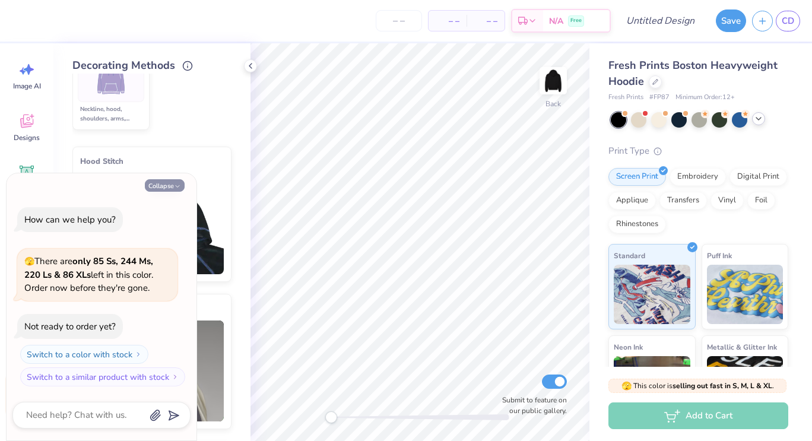
click at [167, 187] on button "Collapse" at bounding box center [165, 185] width 40 height 12
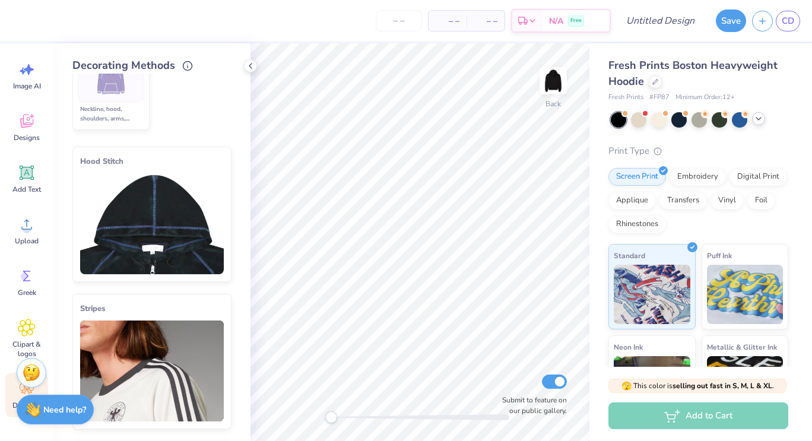
click at [758, 121] on icon at bounding box center [758, 118] width 9 height 9
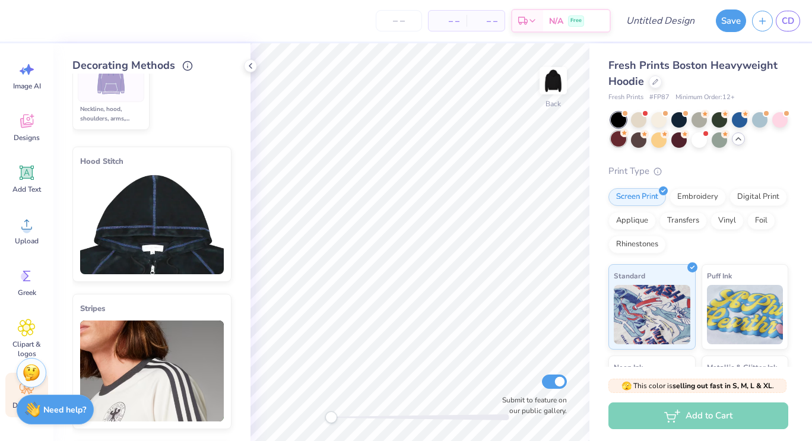
click at [626, 144] on div at bounding box center [618, 138] width 15 height 15
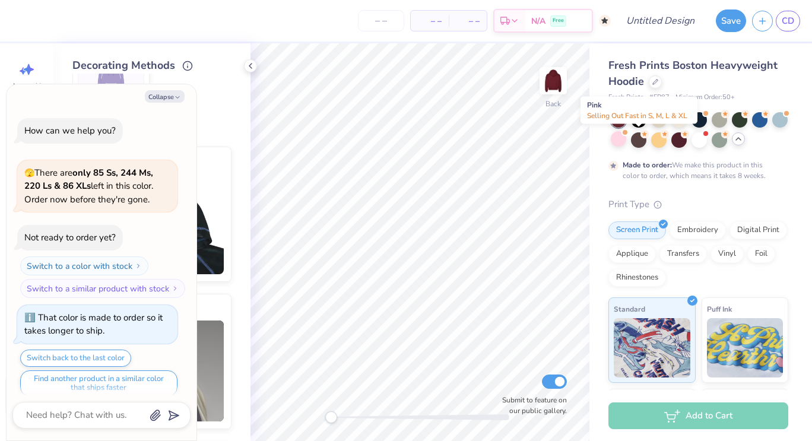
scroll to position [9, 0]
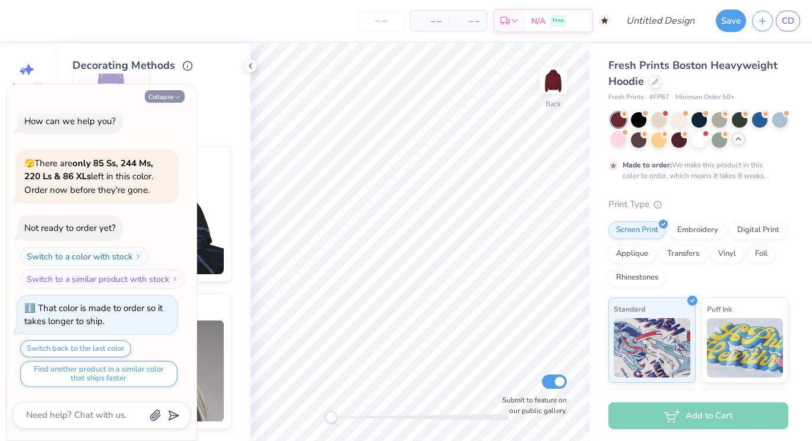
click at [174, 94] on icon "button" at bounding box center [177, 97] width 7 height 7
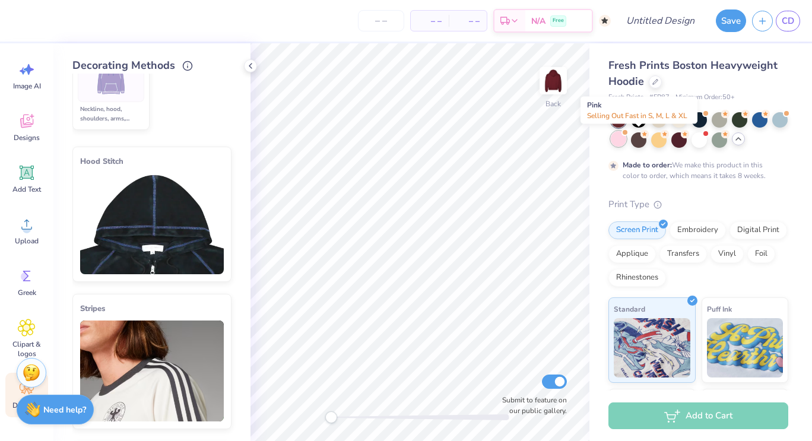
click at [626, 139] on div at bounding box center [618, 138] width 15 height 15
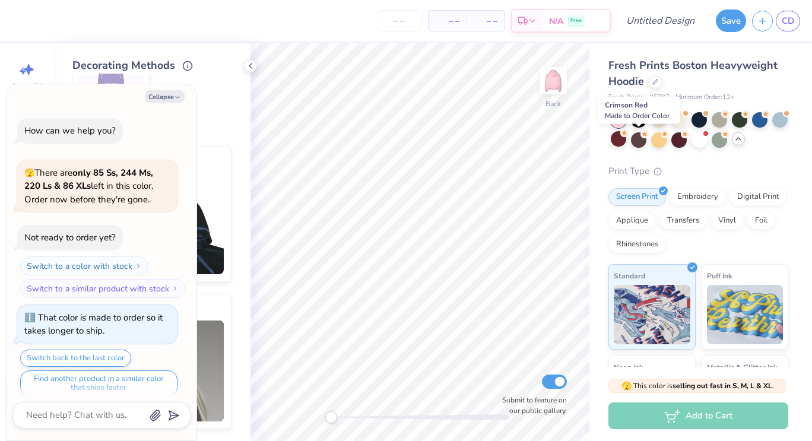
scroll to position [223, 0]
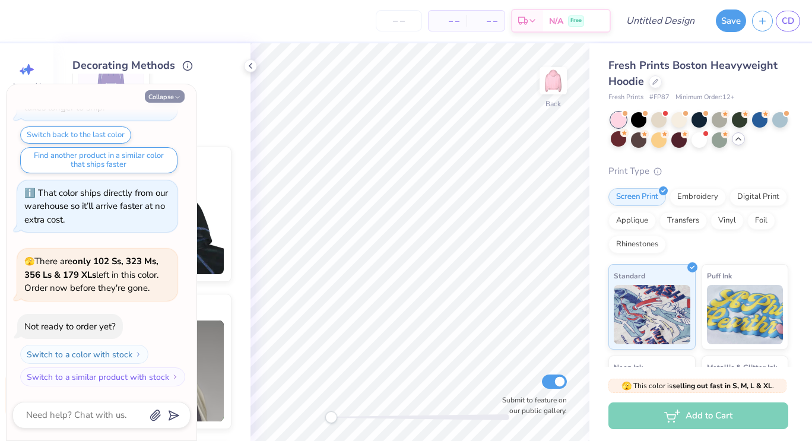
click at [175, 97] on icon "button" at bounding box center [177, 97] width 7 height 7
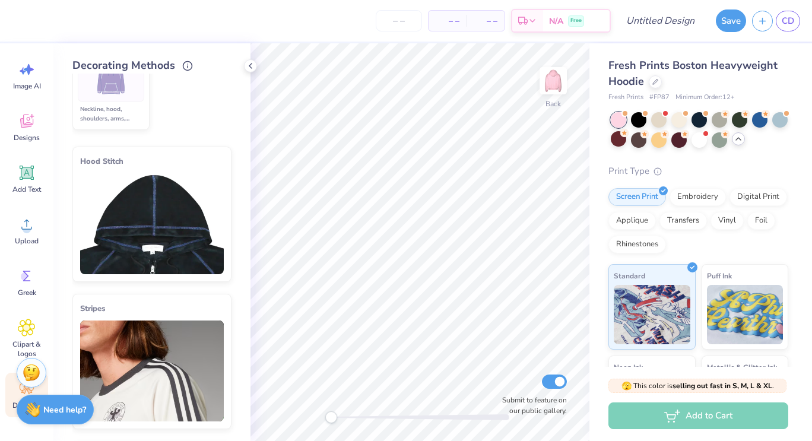
click at [166, 238] on img at bounding box center [152, 223] width 144 height 101
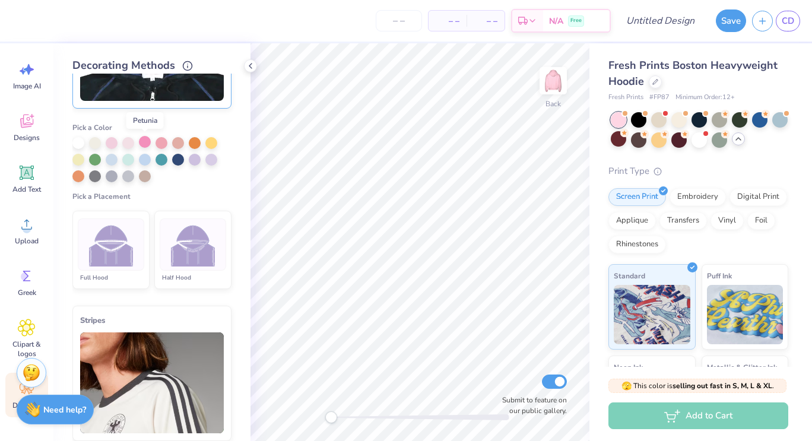
click at [145, 144] on div at bounding box center [145, 142] width 12 height 12
click at [175, 248] on img at bounding box center [193, 245] width 45 height 45
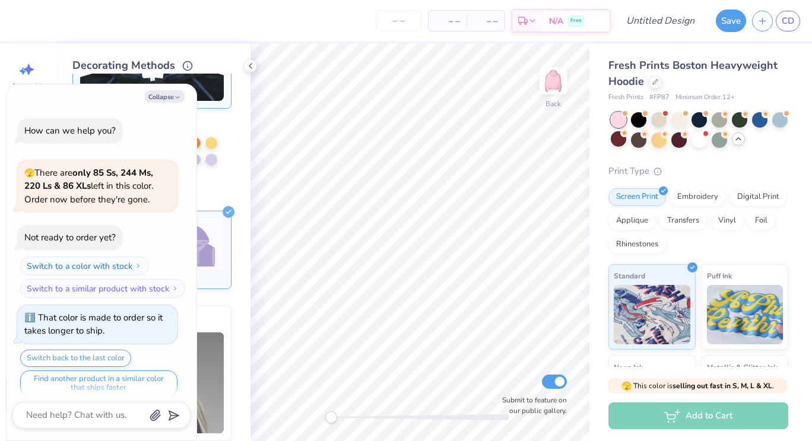
scroll to position [309, 0]
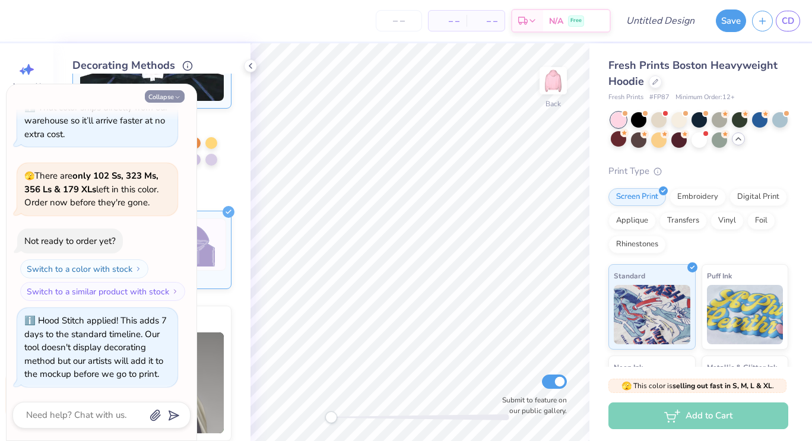
click at [177, 96] on icon "button" at bounding box center [177, 97] width 7 height 7
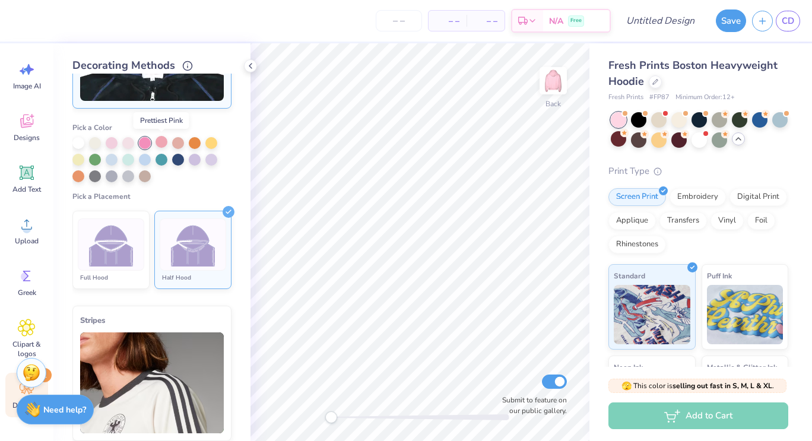
click at [159, 144] on div at bounding box center [162, 142] width 12 height 12
click at [146, 144] on div at bounding box center [145, 142] width 12 height 12
click at [116, 243] on img at bounding box center [111, 245] width 45 height 45
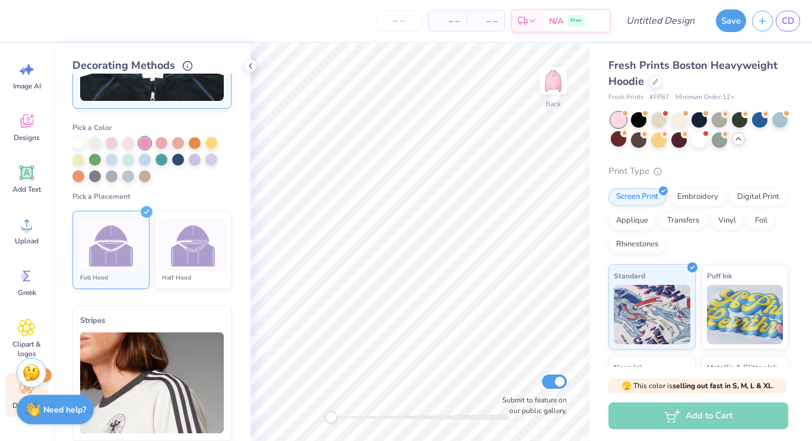
click at [163, 256] on div at bounding box center [193, 244] width 66 height 52
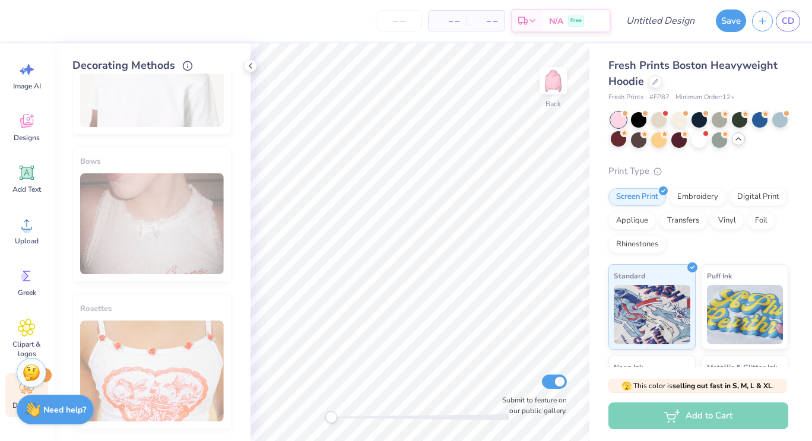
scroll to position [0, 0]
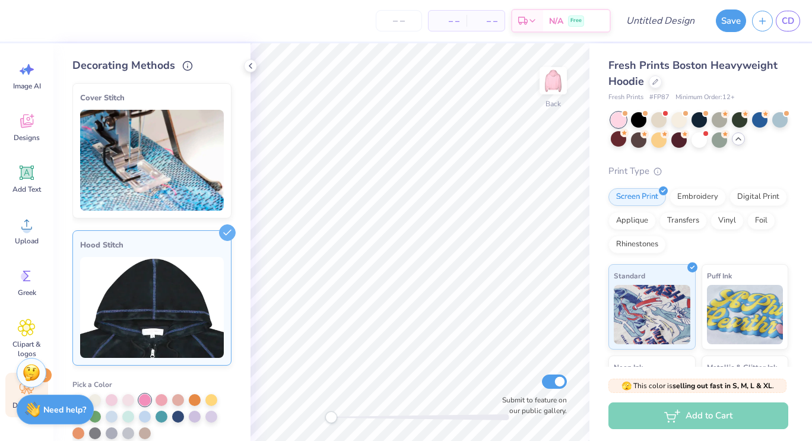
click at [175, 158] on img at bounding box center [152, 160] width 144 height 101
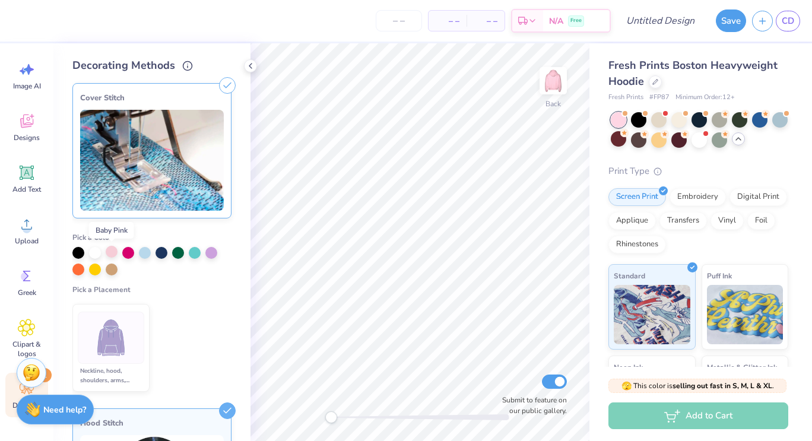
click at [116, 255] on div at bounding box center [112, 252] width 12 height 12
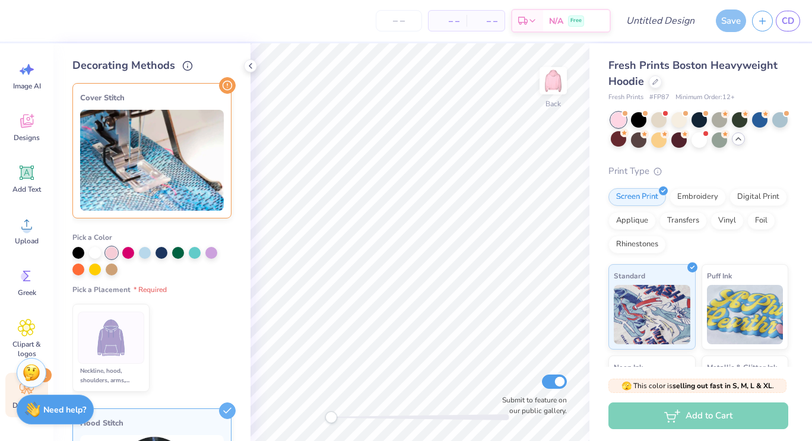
click at [128, 172] on img at bounding box center [152, 160] width 144 height 101
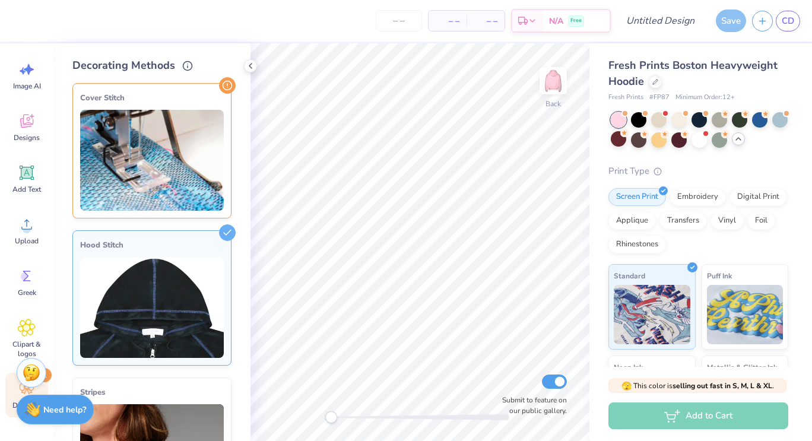
click at [140, 166] on img at bounding box center [152, 160] width 144 height 101
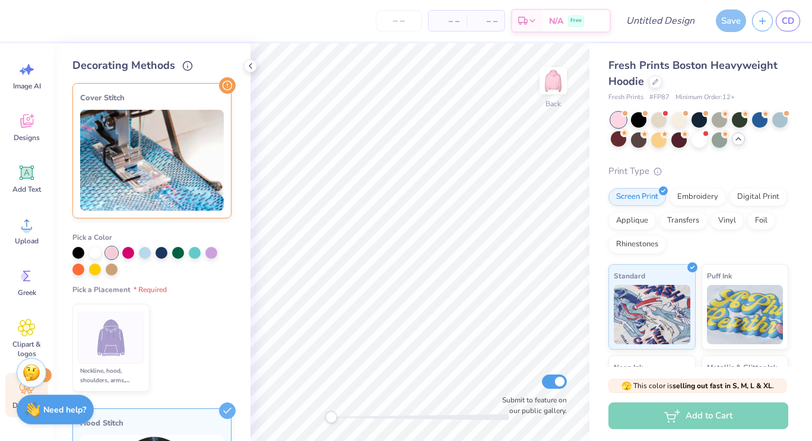
click at [127, 347] on img at bounding box center [111, 338] width 45 height 45
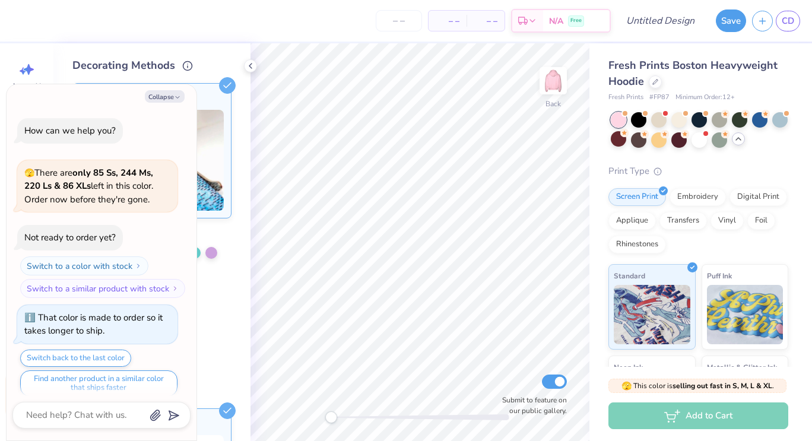
scroll to position [395, 0]
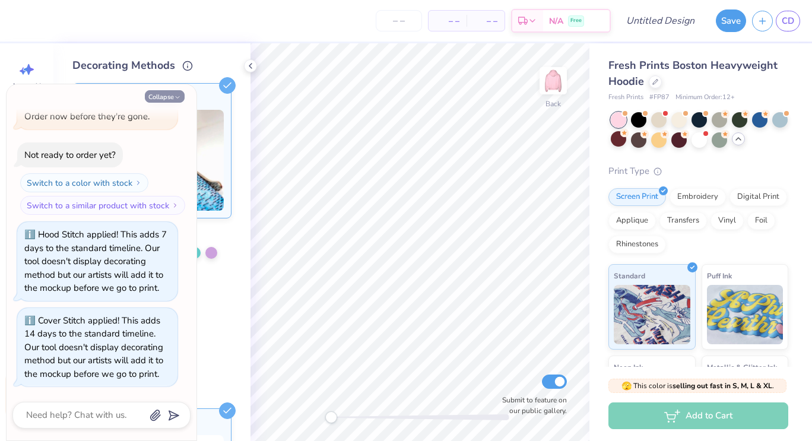
click at [183, 97] on button "Collapse" at bounding box center [165, 96] width 40 height 12
type textarea "x"
